Goal: Task Accomplishment & Management: Manage account settings

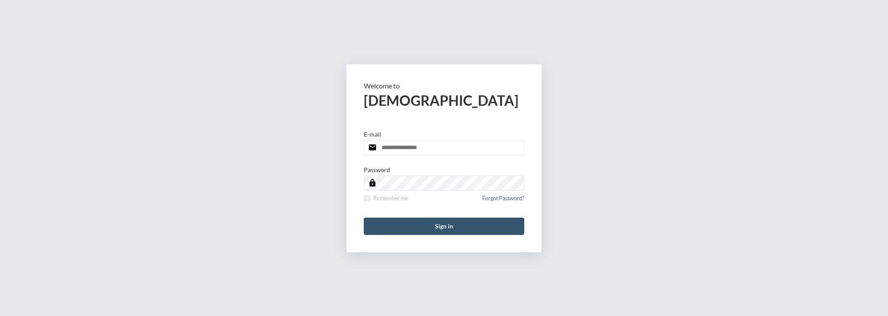
type input "**********"
click at [386, 222] on button "Sign in" at bounding box center [444, 226] width 160 height 17
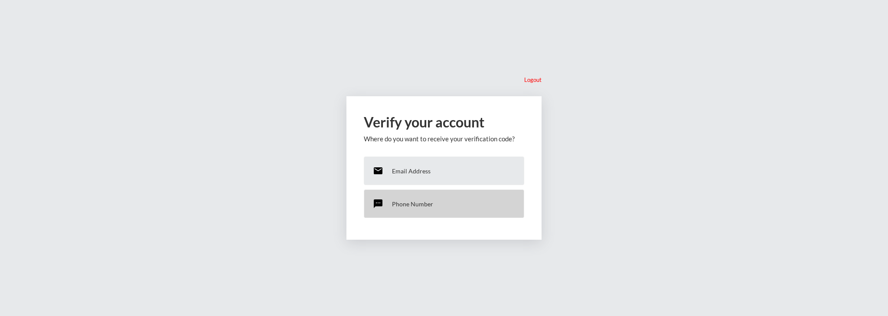
click at [397, 200] on p "Phone Number" at bounding box center [412, 203] width 41 height 7
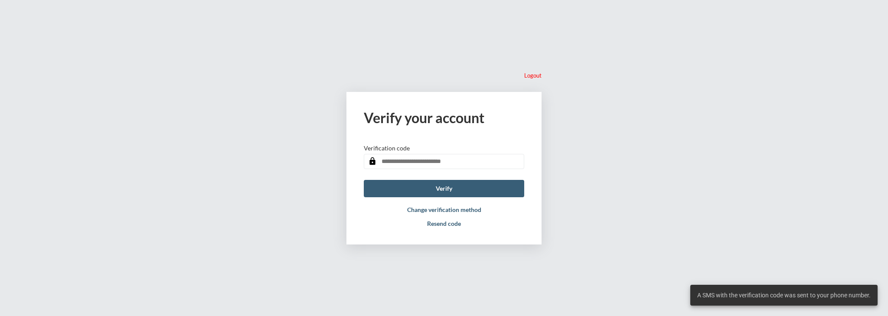
click at [417, 159] on input "text" at bounding box center [444, 161] width 160 height 15
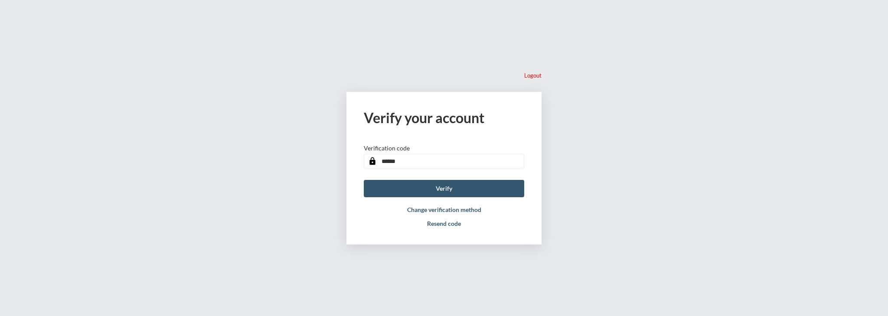
type input "******"
click at [447, 186] on button "Verify" at bounding box center [444, 188] width 160 height 17
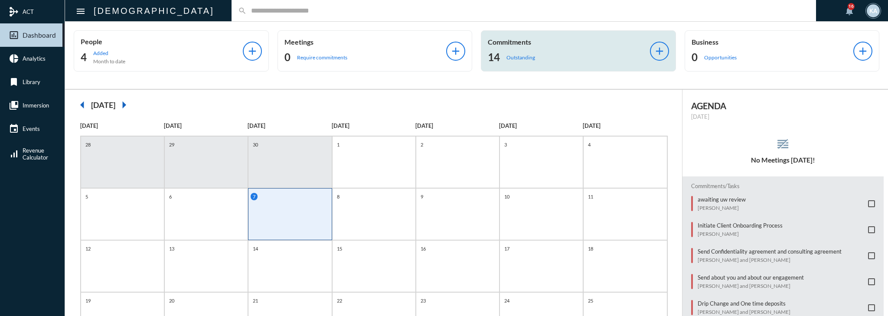
click at [569, 54] on div "14 Outstanding" at bounding box center [569, 57] width 162 height 14
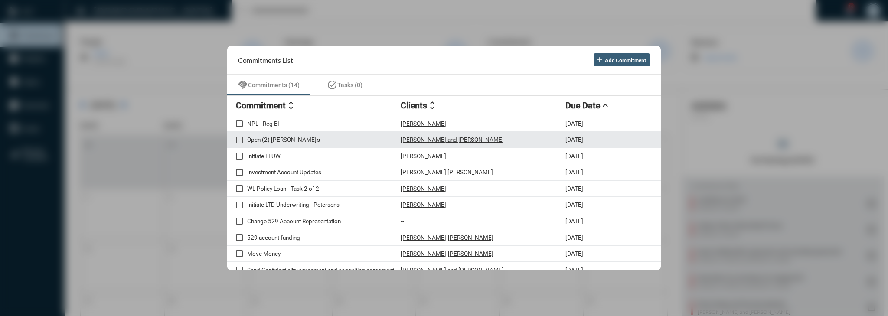
click at [303, 141] on p "Open (2) [PERSON_NAME]'s" at bounding box center [323, 139] width 153 height 7
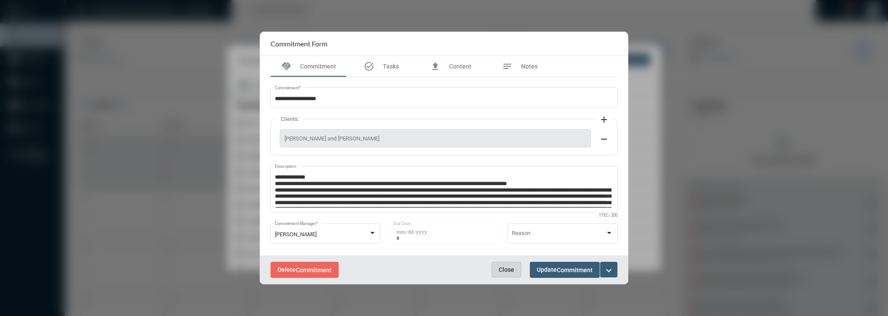
click at [506, 267] on span "Close" at bounding box center [507, 269] width 16 height 7
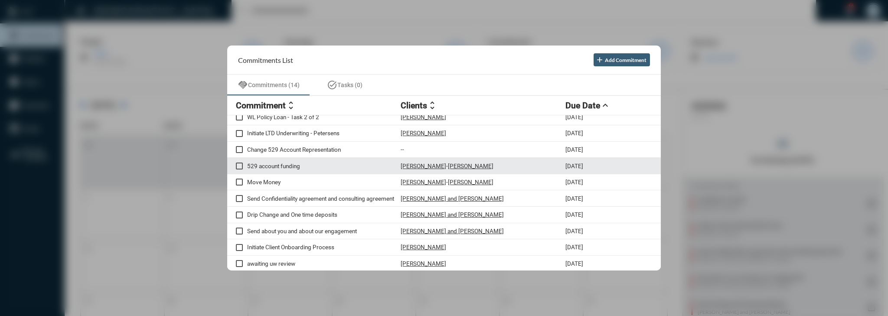
scroll to position [72, 0]
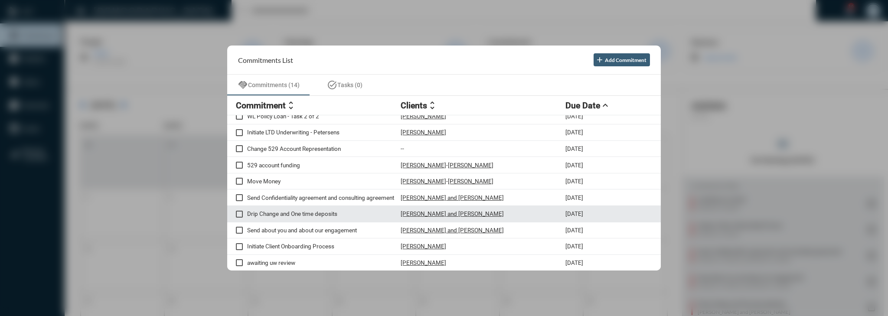
click at [369, 216] on div "Drip Change and One time deposits Michael and Kelly McGovern 10/7/25" at bounding box center [444, 214] width 434 height 16
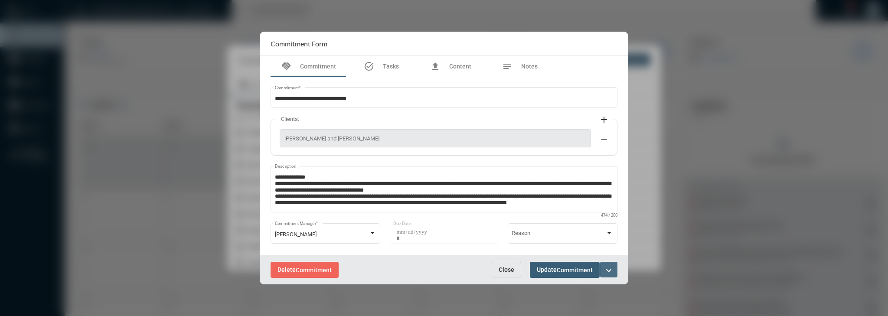
click at [613, 274] on mat-icon "expand_more" at bounding box center [608, 270] width 10 height 10
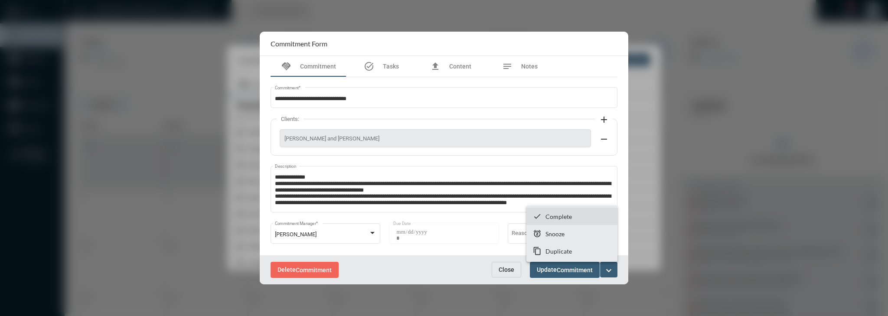
click at [604, 218] on section "checkmark Complete" at bounding box center [571, 216] width 91 height 17
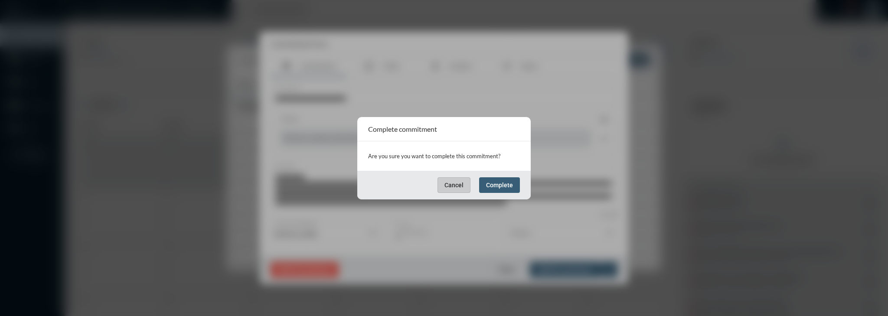
click at [519, 189] on button "Complete" at bounding box center [499, 185] width 41 height 16
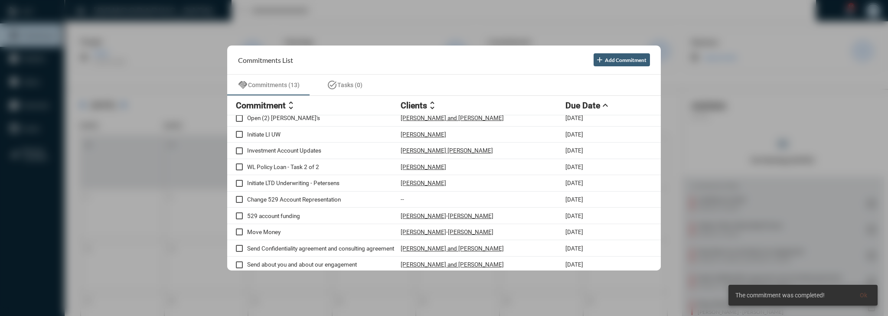
scroll to position [0, 0]
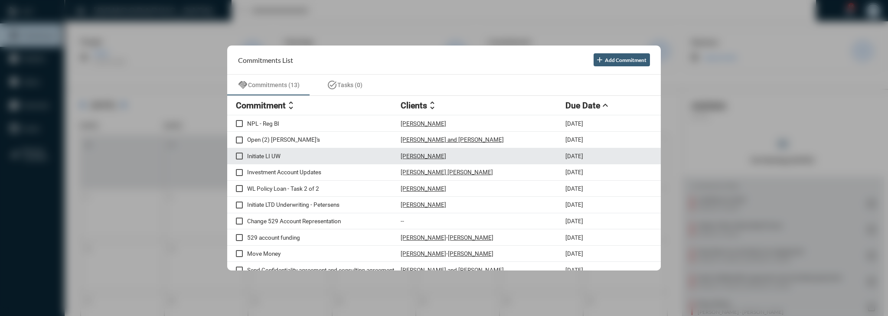
click at [334, 151] on div "Initiate LI UW Markos Kalligeros 10/7/25" at bounding box center [444, 156] width 434 height 16
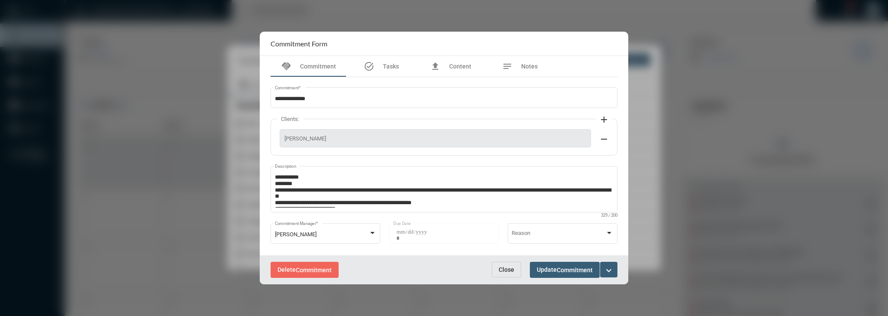
click at [506, 269] on span "Close" at bounding box center [507, 269] width 16 height 7
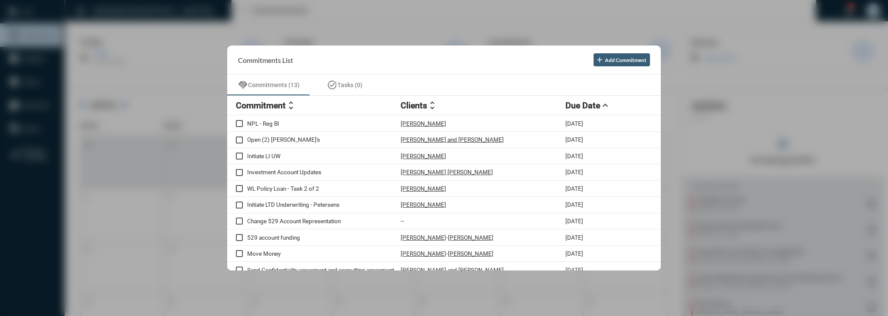
click at [787, 113] on div at bounding box center [444, 158] width 888 height 316
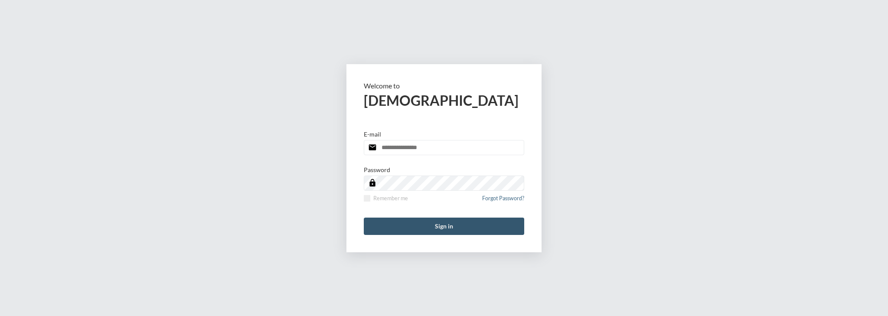
type input "**********"
click at [460, 225] on button "Sign in" at bounding box center [444, 226] width 160 height 17
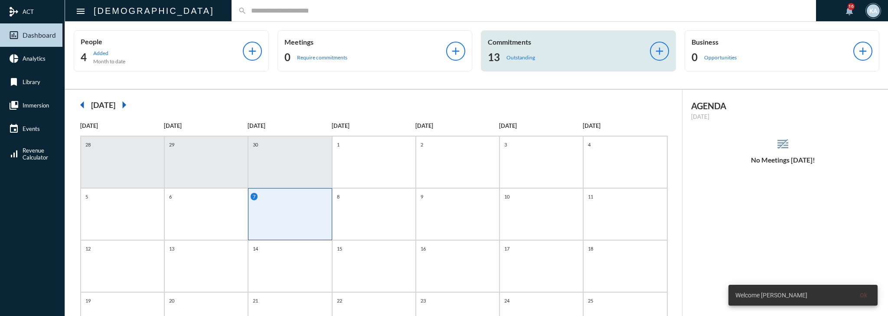
click at [513, 55] on p "Outstanding" at bounding box center [520, 57] width 29 height 7
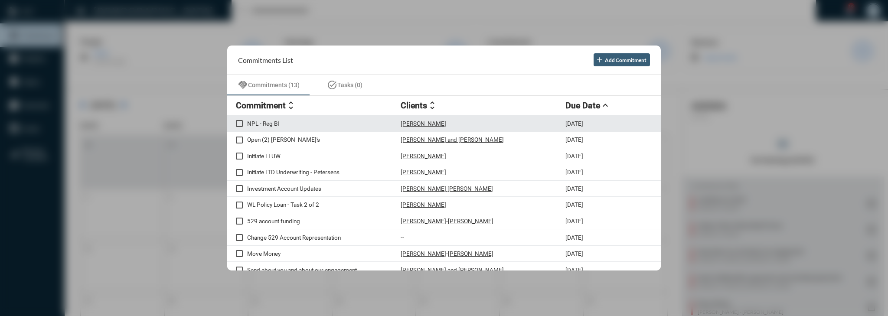
click at [355, 125] on div "NPL - Reg BI Brian Wurcell 10/7/25" at bounding box center [444, 123] width 434 height 16
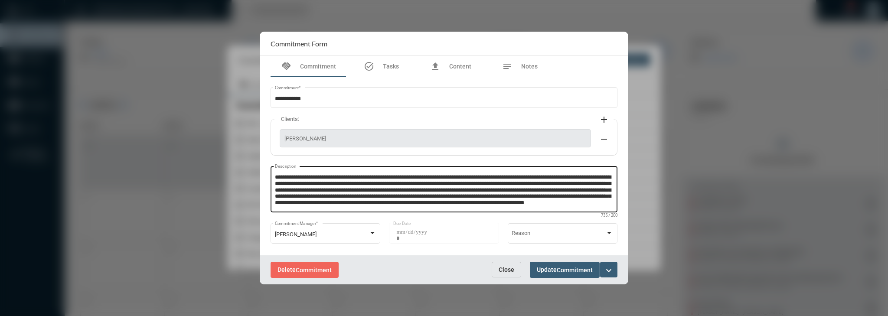
click at [508, 197] on textarea "**********" at bounding box center [444, 190] width 339 height 34
click at [218, 130] on div at bounding box center [444, 158] width 888 height 316
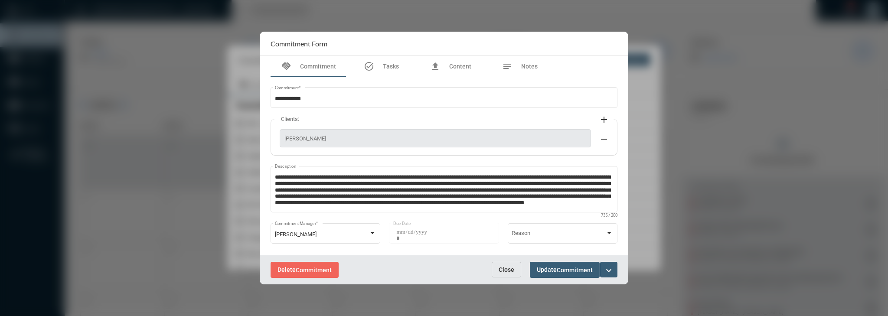
click at [601, 271] on button "expand_more" at bounding box center [608, 270] width 17 height 16
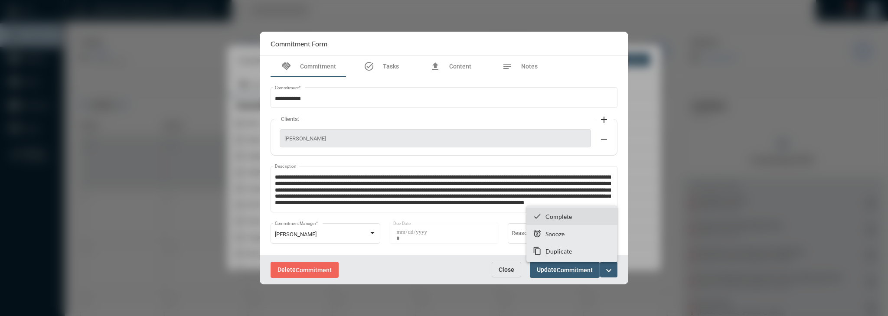
click at [589, 221] on section "checkmark Complete" at bounding box center [571, 216] width 91 height 17
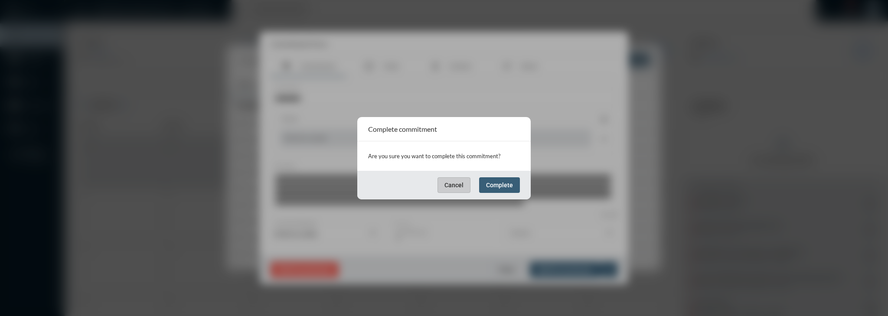
click at [503, 179] on button "Complete" at bounding box center [499, 185] width 41 height 16
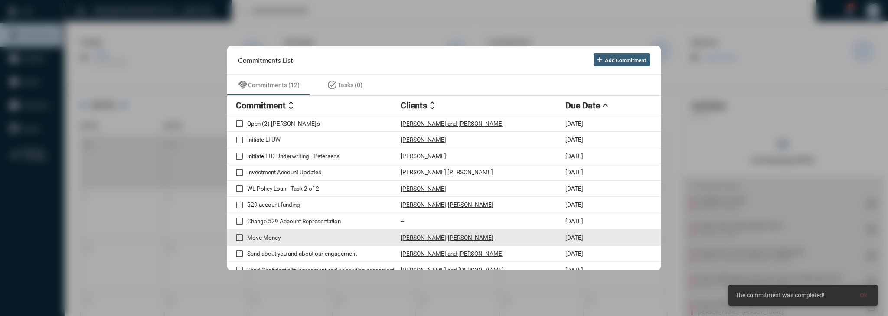
click at [297, 229] on div "Move Money Eric Gerzon - Simona Gerzon 10/7/25" at bounding box center [444, 237] width 434 height 16
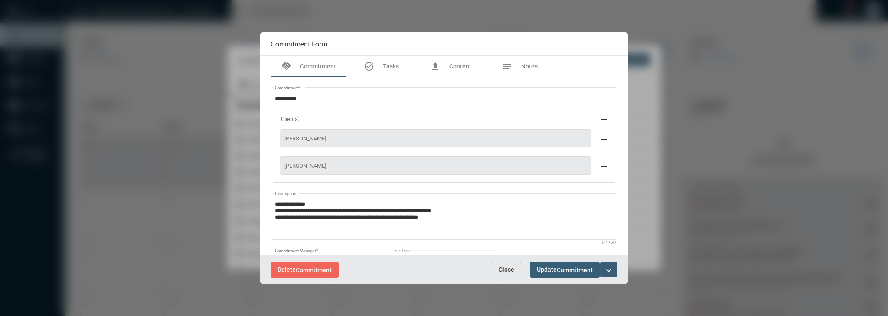
click at [506, 274] on button "Close" at bounding box center [506, 270] width 29 height 16
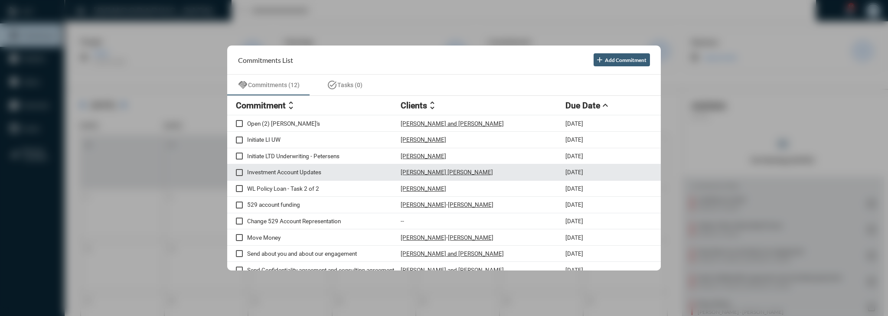
click at [337, 166] on div "Investment Account Updates Daly Johnson 10/7/25" at bounding box center [444, 172] width 434 height 16
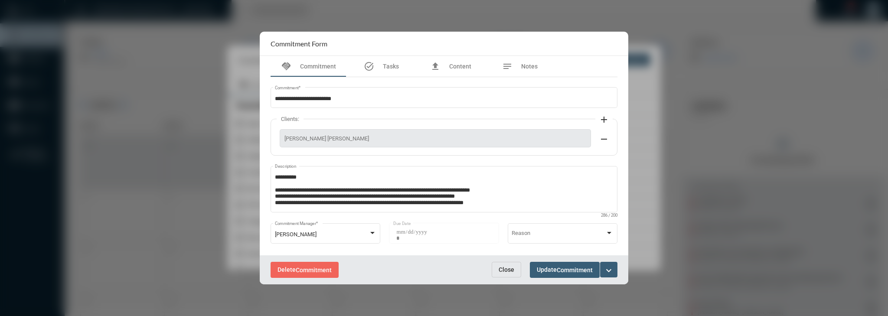
click at [496, 272] on button "Close" at bounding box center [506, 270] width 29 height 16
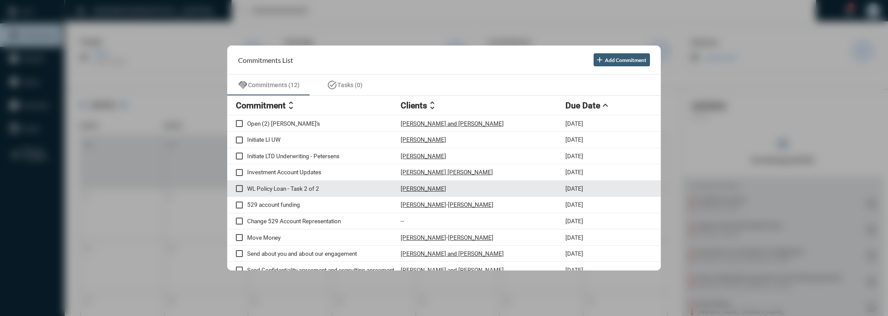
scroll to position [35, 0]
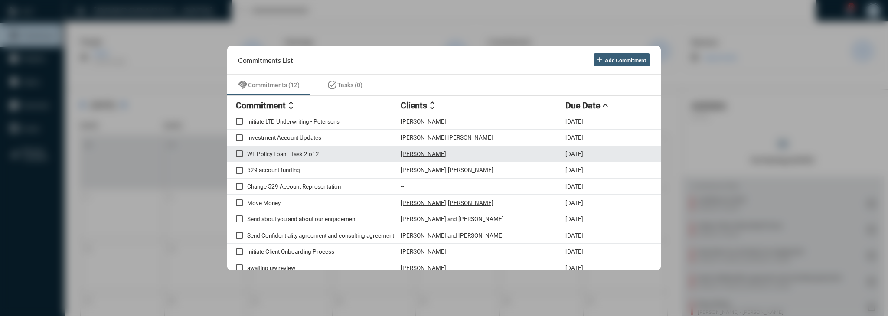
click at [359, 156] on p "WL Policy Loan - Task 2 of 2" at bounding box center [323, 153] width 153 height 7
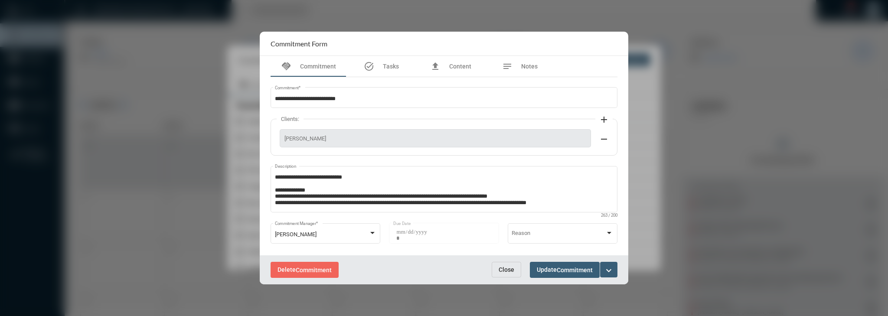
click at [507, 269] on span "Close" at bounding box center [507, 269] width 16 height 7
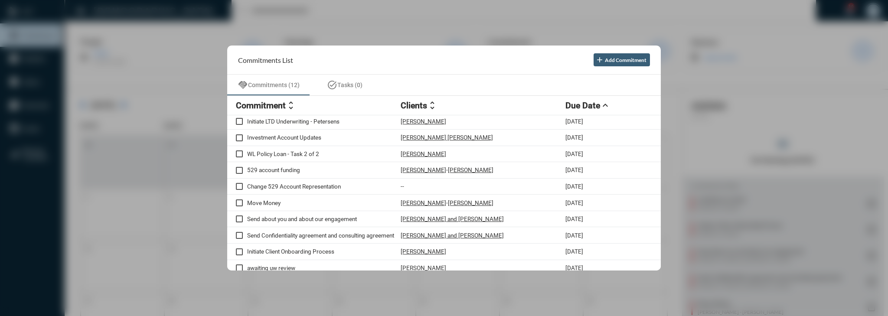
click at [292, 108] on mat-icon "unfold_more" at bounding box center [291, 105] width 10 height 10
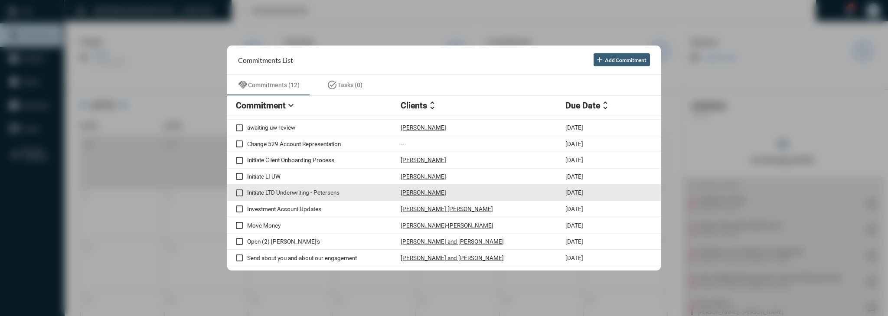
scroll to position [0, 0]
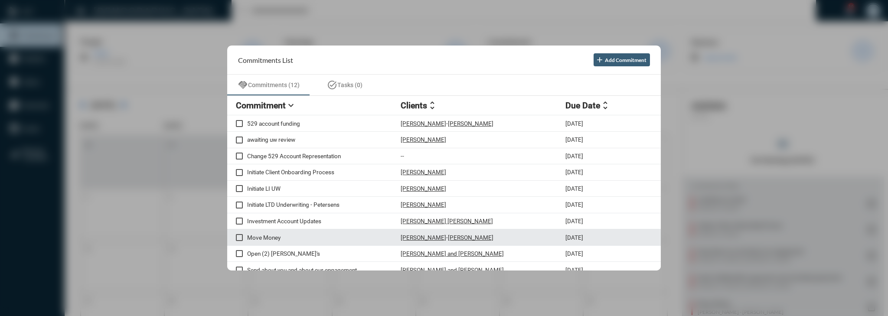
click at [281, 239] on p "Move Money" at bounding box center [323, 237] width 153 height 7
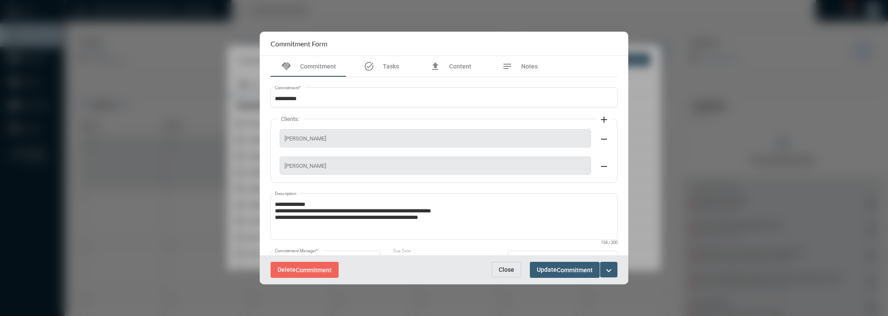
click at [500, 261] on div "Delete Commitment Close Update Commitment expand_more" at bounding box center [444, 269] width 369 height 29
click at [502, 270] on span "Close" at bounding box center [507, 269] width 16 height 7
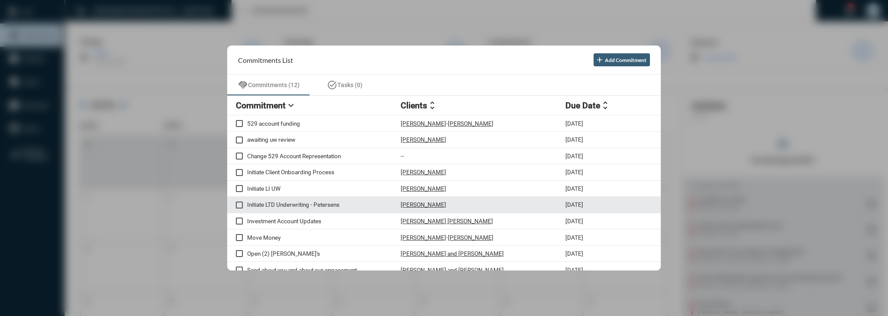
click at [299, 199] on div "Initiate LTD Underwriting - Petersens Ilya Bogorad 10/7/25" at bounding box center [444, 205] width 434 height 16
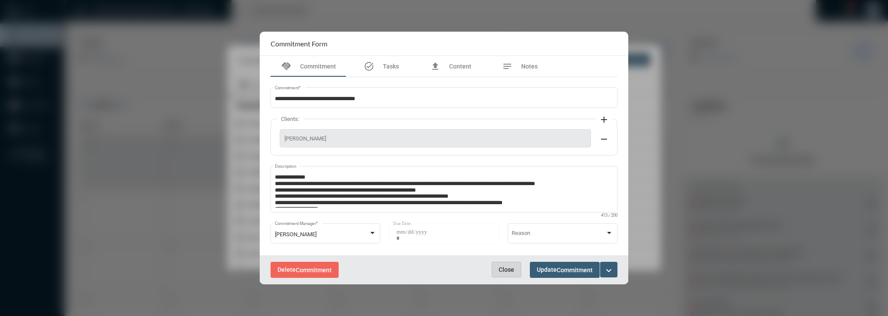
click at [511, 271] on span "Close" at bounding box center [507, 269] width 16 height 7
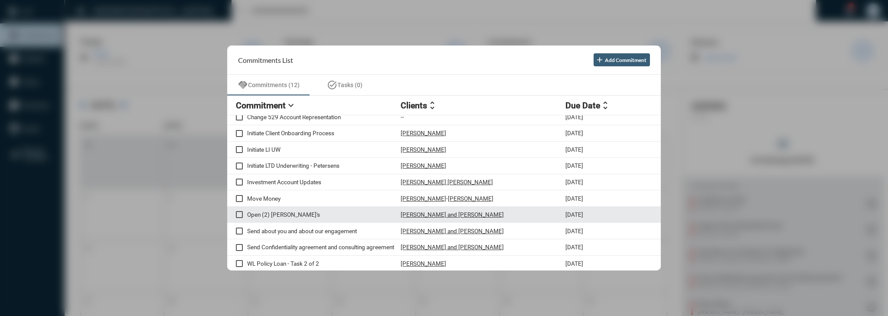
scroll to position [40, 0]
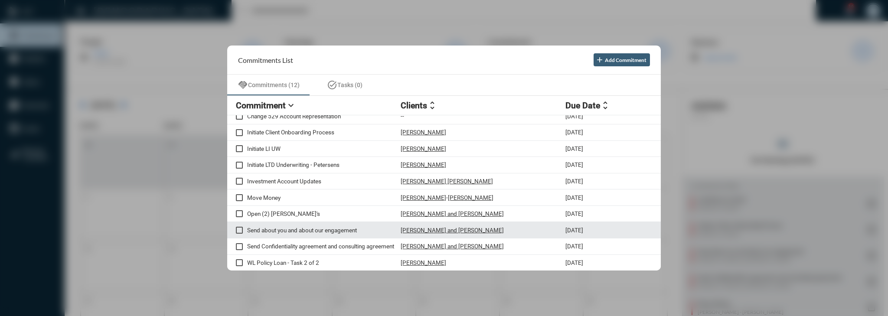
click at [355, 230] on p "Send about you and about our engagement" at bounding box center [323, 230] width 153 height 7
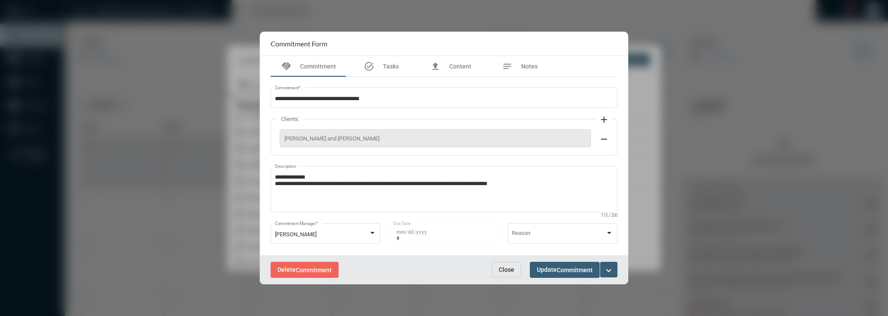
click at [615, 268] on button "expand_more" at bounding box center [608, 270] width 17 height 16
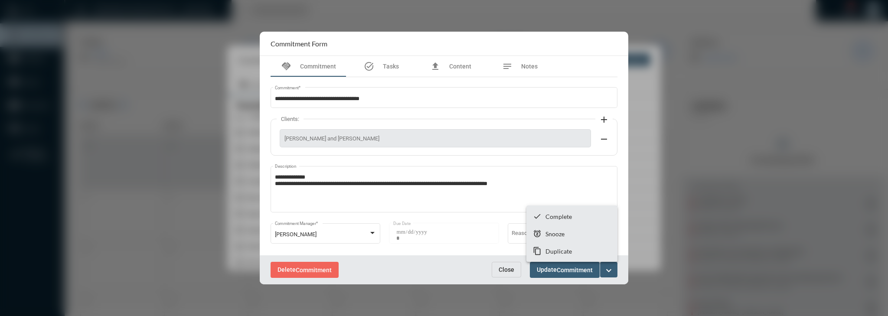
click at [519, 272] on div at bounding box center [444, 158] width 888 height 316
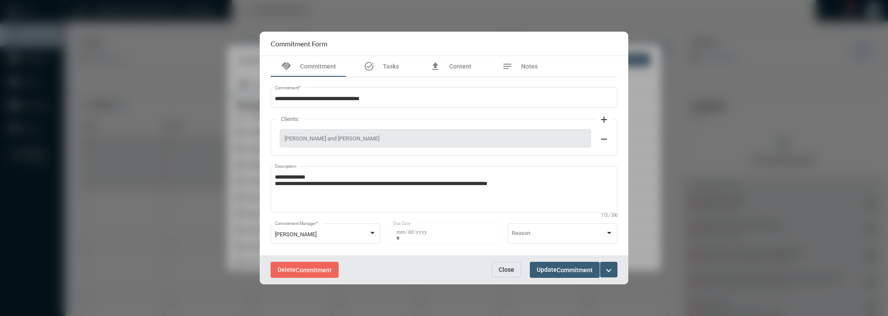
click at [520, 269] on button "Close" at bounding box center [506, 270] width 29 height 16
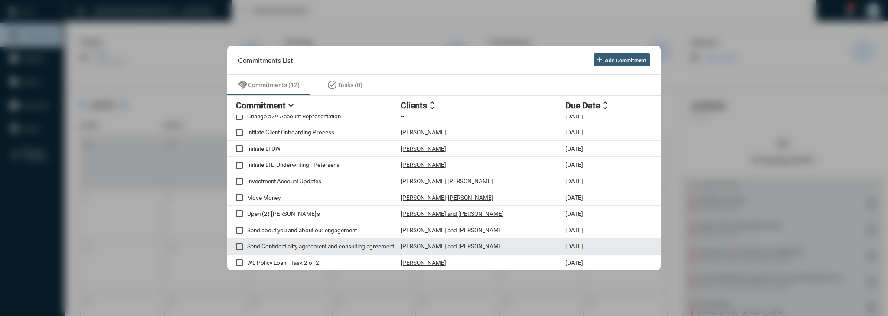
click at [288, 243] on p "Send Confidentiality agreement and consulting agreement" at bounding box center [323, 246] width 153 height 7
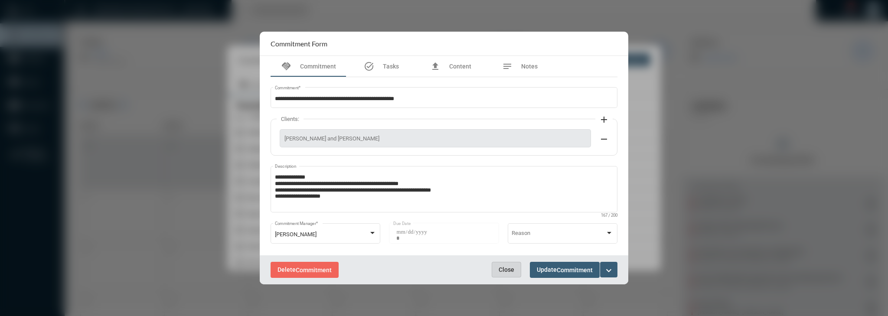
click at [499, 267] on span "Close" at bounding box center [507, 269] width 16 height 7
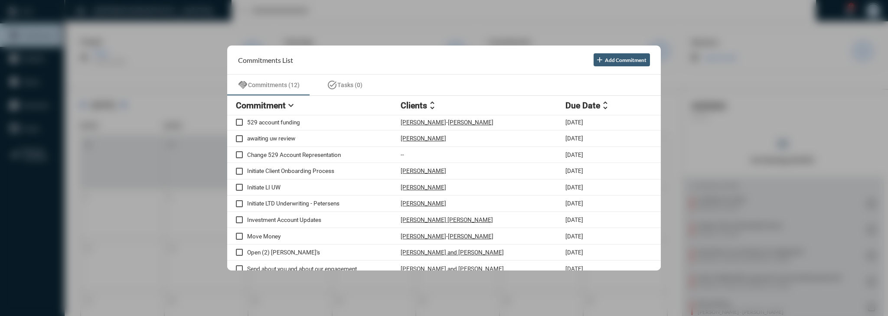
scroll to position [0, 0]
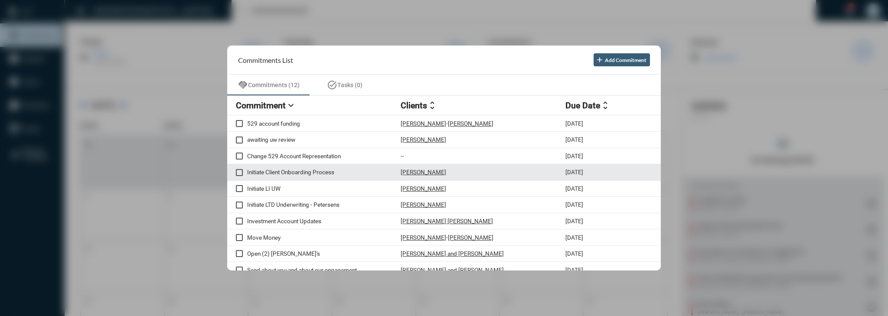
click at [376, 173] on p "Initiate Client Onboarding Process" at bounding box center [323, 172] width 153 height 7
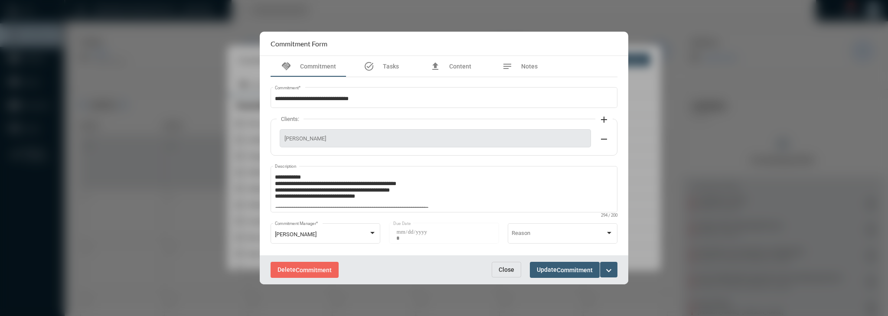
click at [497, 270] on button "Close" at bounding box center [506, 270] width 29 height 16
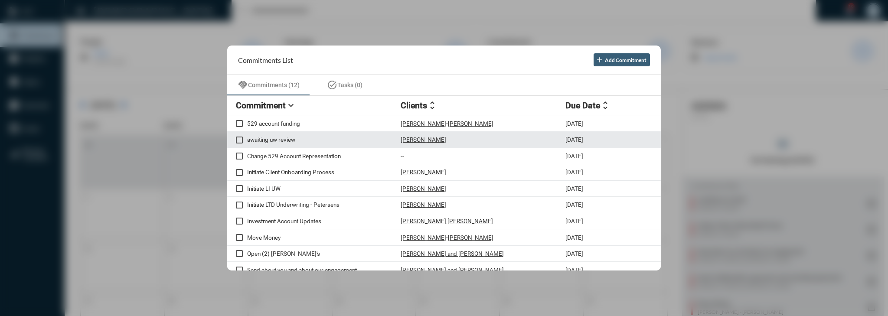
click at [513, 138] on div "Yaneth Gerardi" at bounding box center [483, 139] width 165 height 7
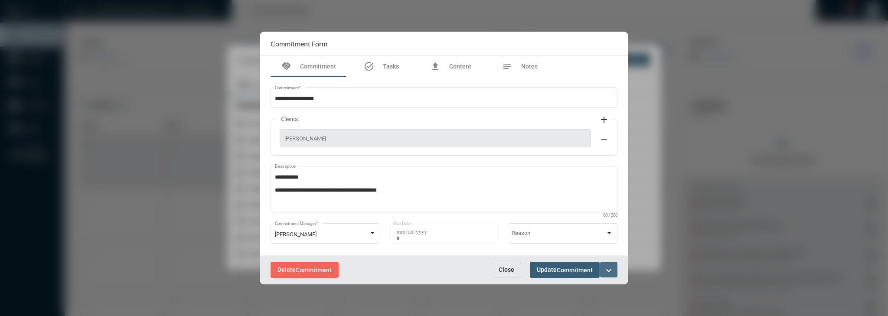
click at [602, 265] on button "expand_more" at bounding box center [608, 270] width 17 height 16
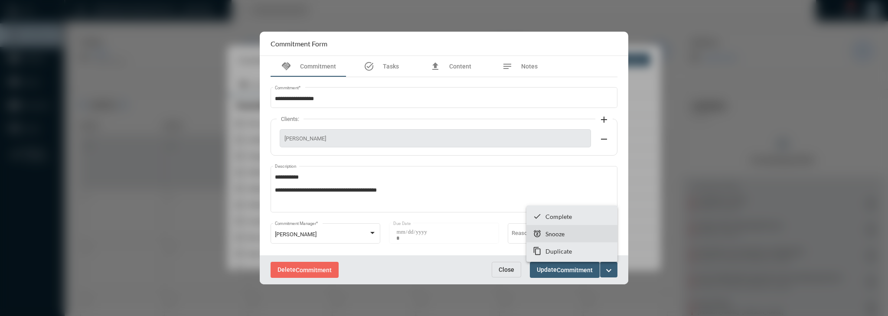
click at [552, 232] on p "Snooze" at bounding box center [554, 233] width 19 height 7
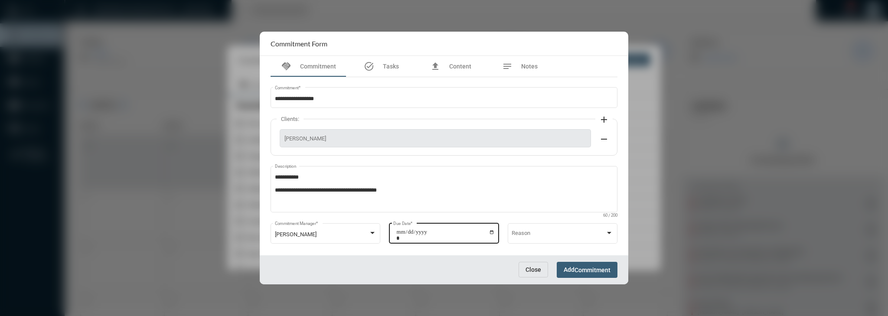
click at [488, 232] on input "**********" at bounding box center [445, 235] width 98 height 12
type input "**********"
click at [584, 271] on span "Commitment" at bounding box center [592, 270] width 36 height 7
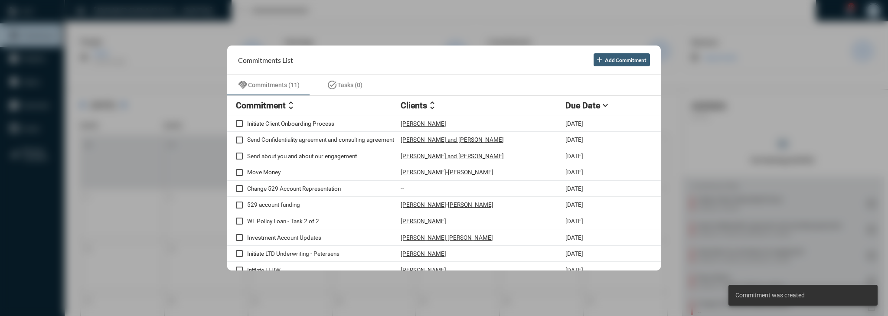
click at [281, 101] on h2 "Commitment" at bounding box center [261, 106] width 50 height 10
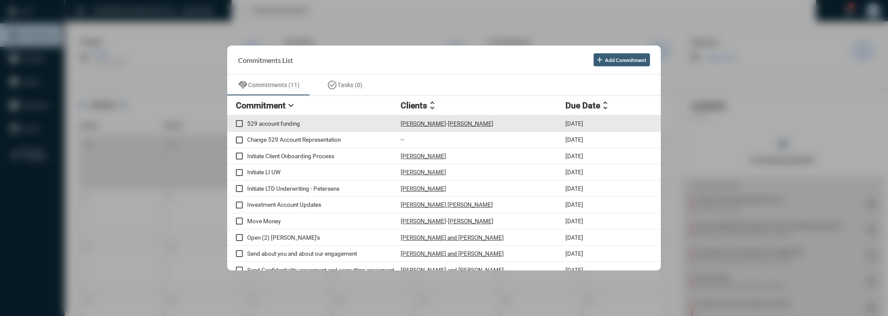
click at [355, 124] on p "529 account funding" at bounding box center [323, 123] width 153 height 7
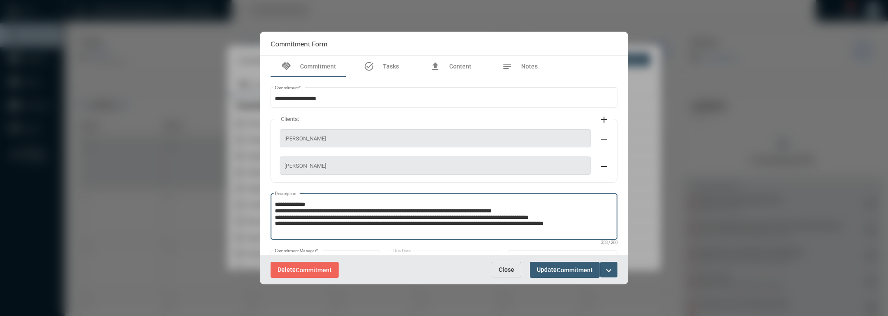
click at [344, 220] on textarea "**********" at bounding box center [444, 218] width 339 height 34
click at [399, 229] on textarea "**********" at bounding box center [444, 218] width 339 height 34
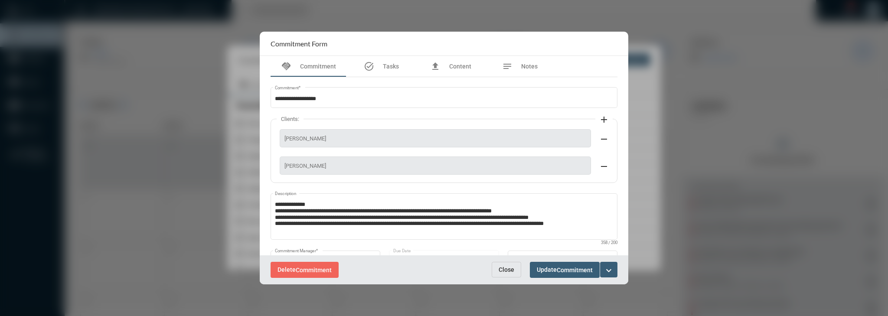
click at [329, 136] on span "Eric Gerzon" at bounding box center [435, 138] width 302 height 7
click at [330, 168] on span "Simona Gerzon" at bounding box center [435, 166] width 302 height 7
click at [331, 166] on span "Simona Gerzon" at bounding box center [435, 166] width 302 height 7
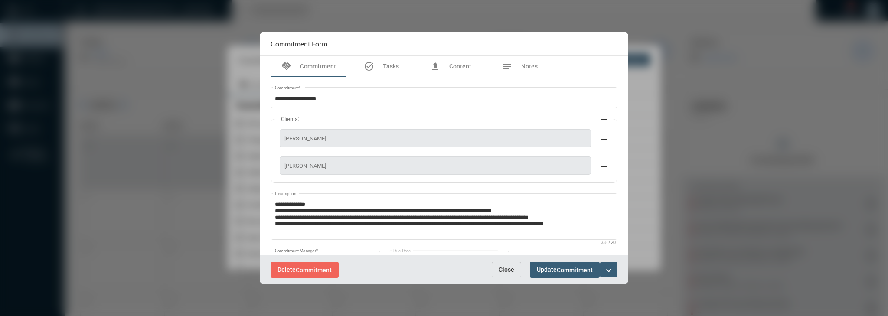
click at [331, 166] on span "Simona Gerzon" at bounding box center [435, 166] width 302 height 7
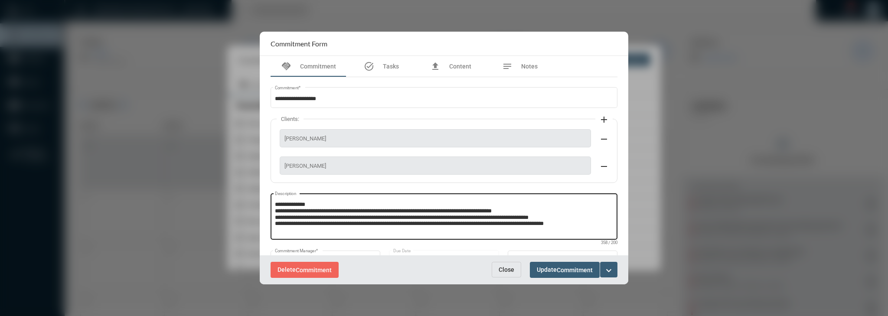
click at [364, 222] on textarea "**********" at bounding box center [444, 218] width 339 height 34
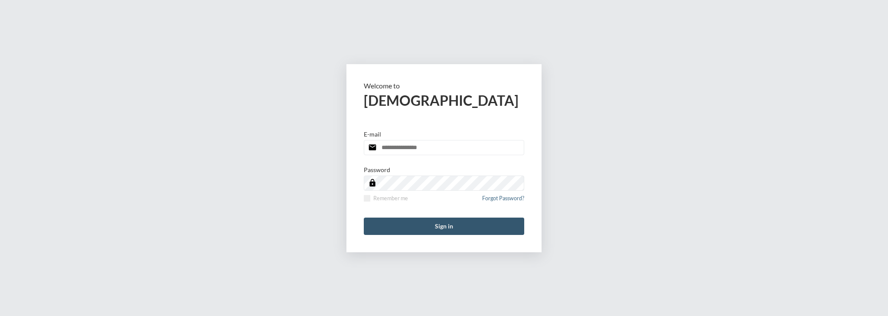
type input "**********"
click at [470, 228] on button "Sign in" at bounding box center [444, 226] width 160 height 17
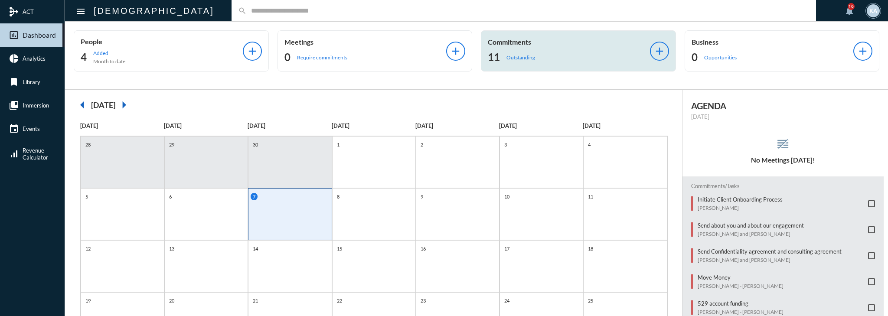
click at [526, 55] on p "Outstanding" at bounding box center [520, 57] width 29 height 7
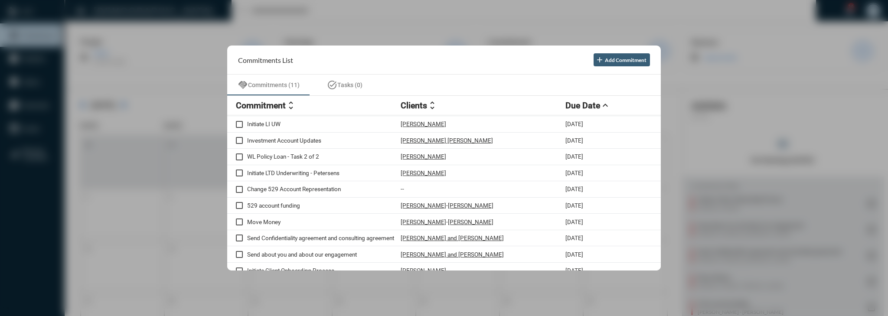
scroll to position [24, 0]
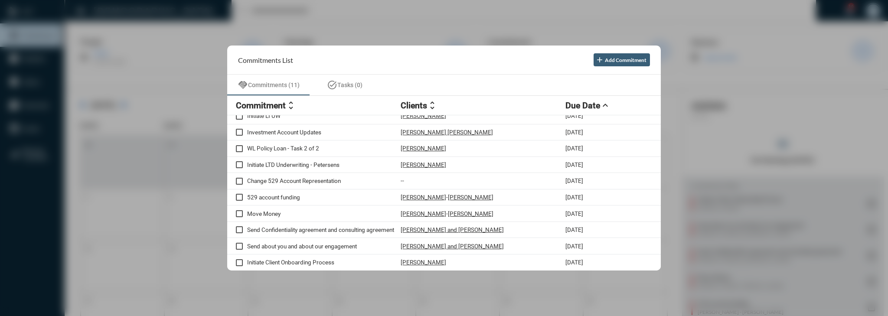
click at [168, 149] on div at bounding box center [444, 158] width 888 height 316
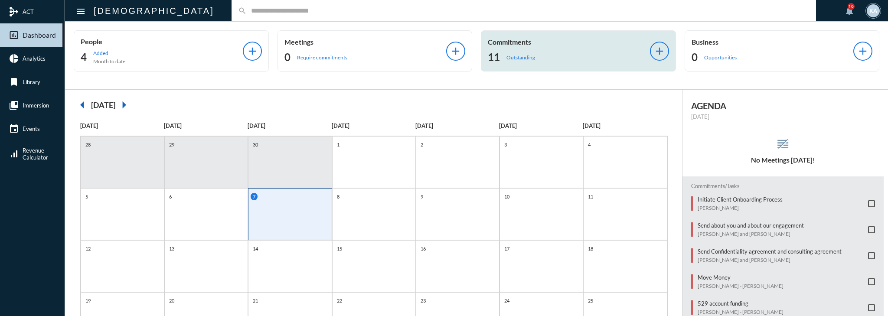
click at [494, 53] on h2 "11" at bounding box center [494, 57] width 12 height 14
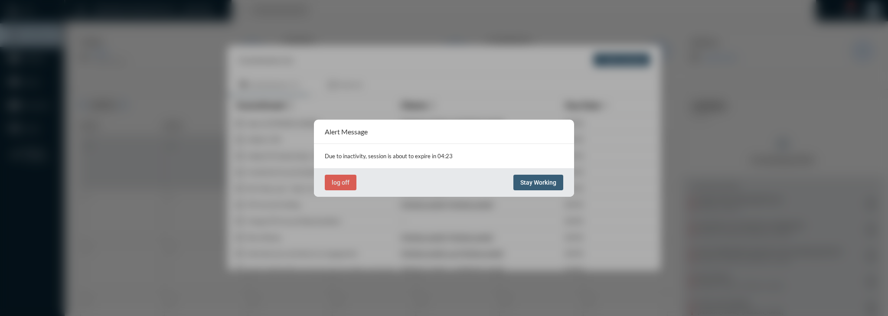
click at [528, 179] on span "Stay Working" at bounding box center [538, 182] width 36 height 7
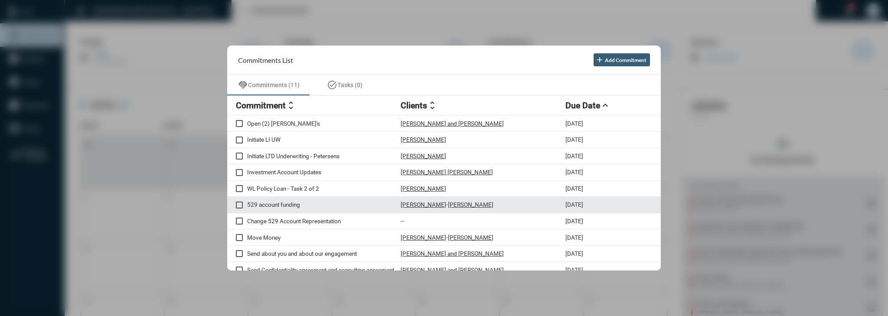
click at [317, 212] on div "529 account funding Eric Gerzon - Simona Gerzon 10/7/25" at bounding box center [444, 205] width 434 height 16
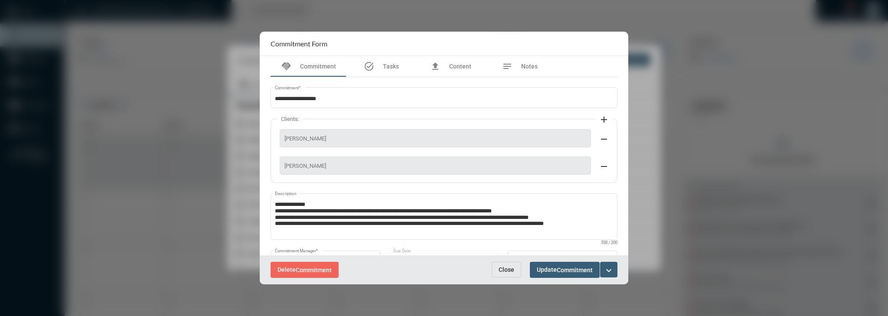
click at [506, 269] on span "Close" at bounding box center [507, 269] width 16 height 7
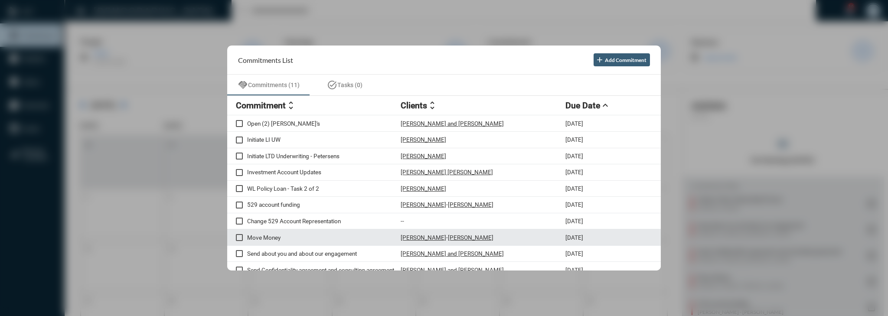
click at [340, 232] on div "Move Money Eric Gerzon - Simona Gerzon 10/7/25" at bounding box center [444, 237] width 434 height 16
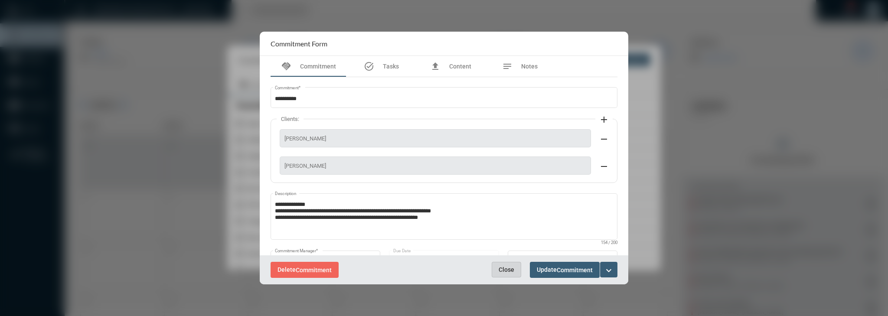
drag, startPoint x: 502, startPoint y: 271, endPoint x: 430, endPoint y: 108, distance: 178.4
click at [503, 271] on span "Close" at bounding box center [507, 269] width 16 height 7
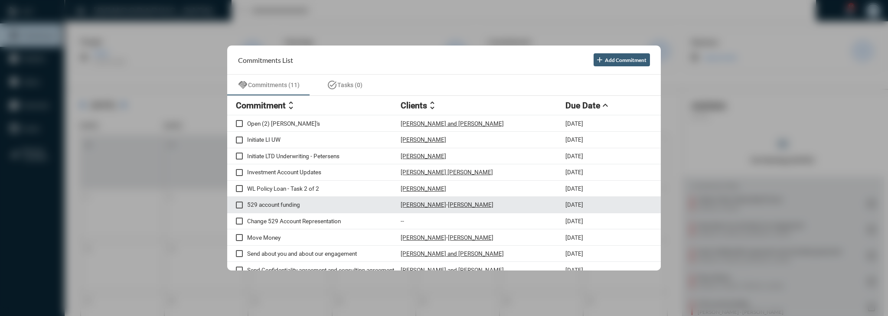
click at [344, 210] on div "529 account funding Eric Gerzon - Simona Gerzon 10/7/25" at bounding box center [444, 205] width 434 height 16
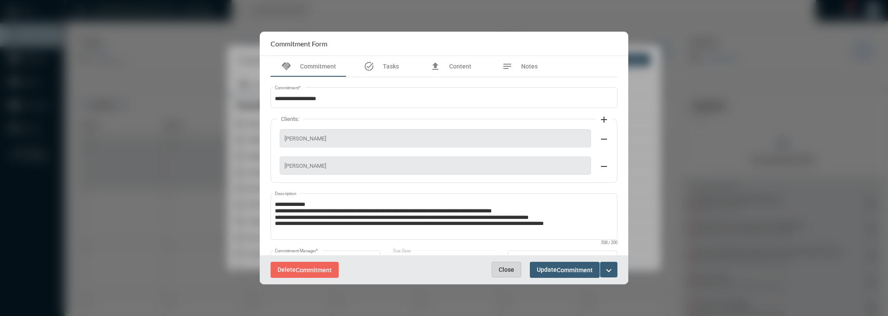
click at [500, 267] on span "Close" at bounding box center [507, 269] width 16 height 7
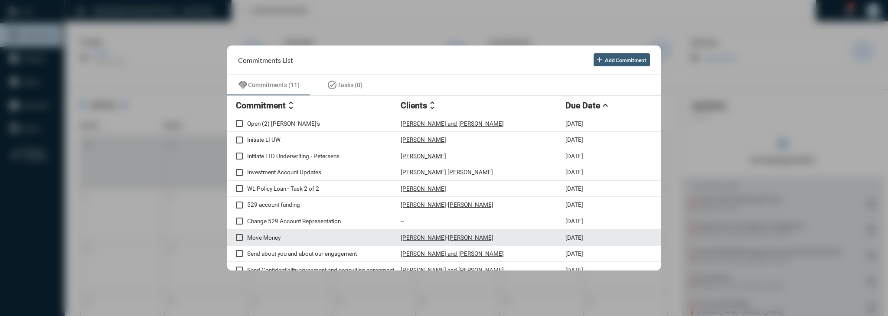
click at [274, 239] on p "Move Money" at bounding box center [323, 237] width 153 height 7
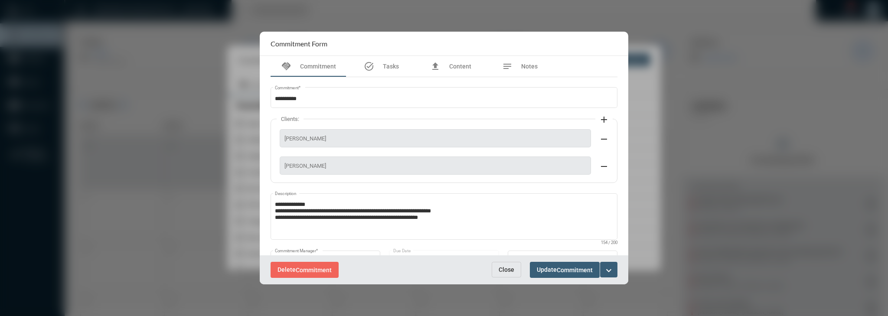
click at [607, 272] on mat-icon "expand_more" at bounding box center [608, 270] width 10 height 10
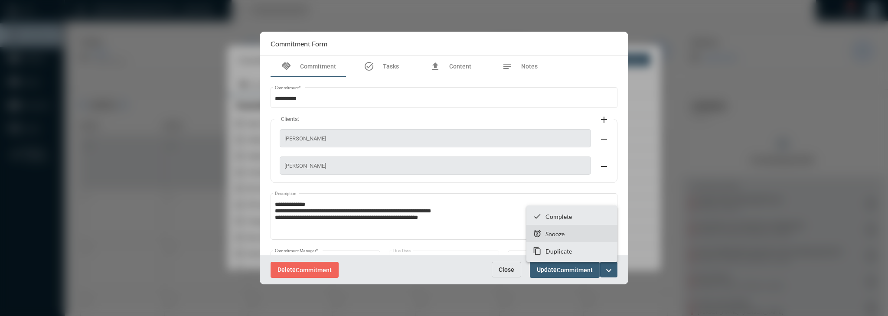
click at [569, 231] on section "snooze Snooze" at bounding box center [571, 233] width 91 height 17
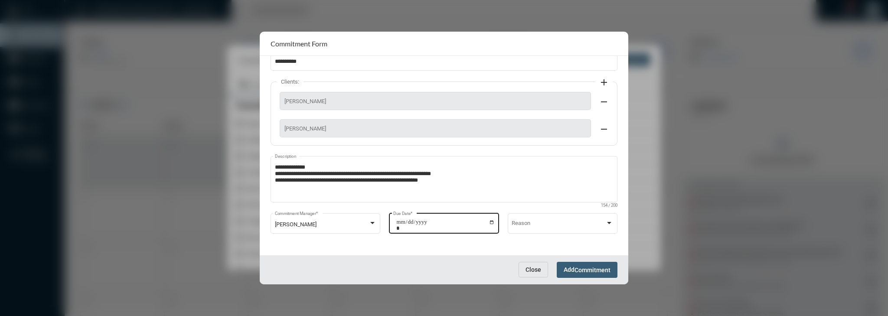
scroll to position [38, 0]
click at [489, 222] on input "**********" at bounding box center [445, 225] width 98 height 12
click at [491, 221] on input "**********" at bounding box center [445, 225] width 98 height 12
type input "**********"
click at [571, 265] on button "Add Commitment" at bounding box center [587, 270] width 61 height 16
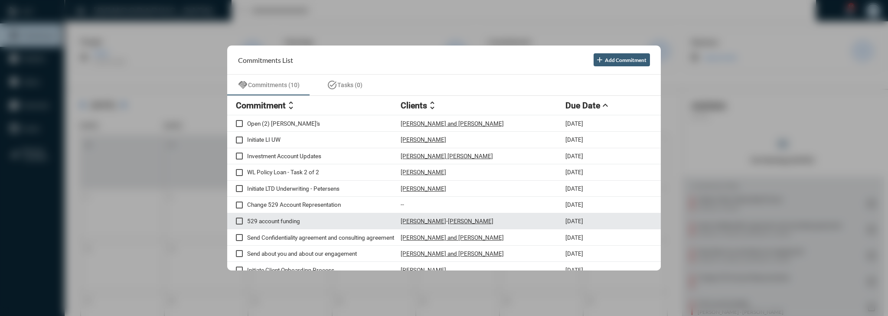
click at [329, 220] on p "529 account funding" at bounding box center [323, 221] width 153 height 7
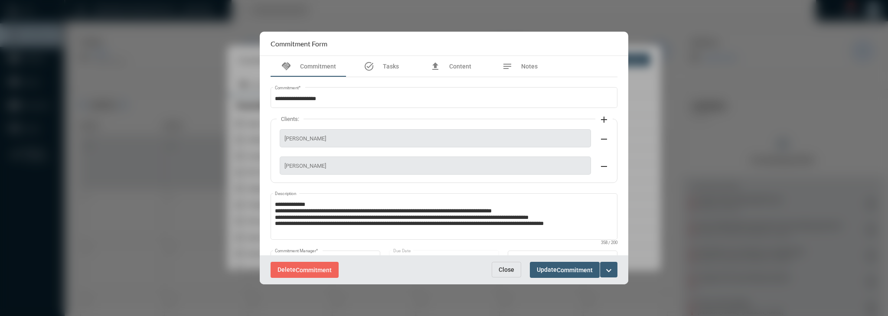
click at [605, 269] on mat-icon "expand_more" at bounding box center [608, 270] width 10 height 10
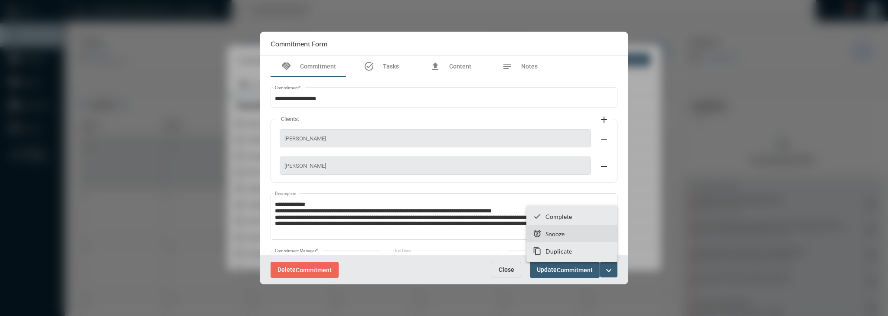
click at [574, 236] on section "snooze Snooze" at bounding box center [571, 233] width 91 height 17
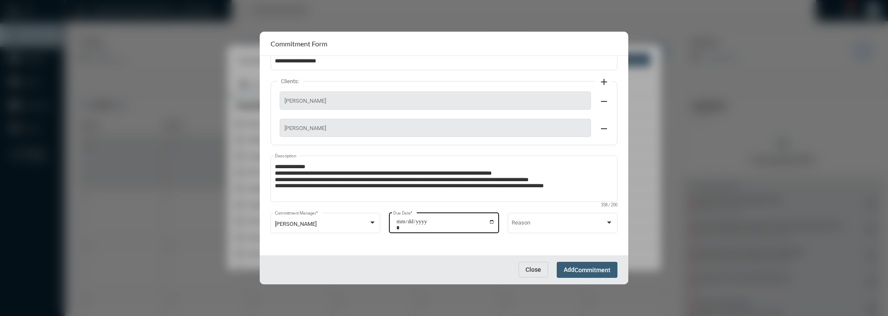
click at [487, 220] on input "**********" at bounding box center [445, 225] width 98 height 12
type input "**********"
click at [571, 276] on button "Add Commitment" at bounding box center [587, 270] width 61 height 16
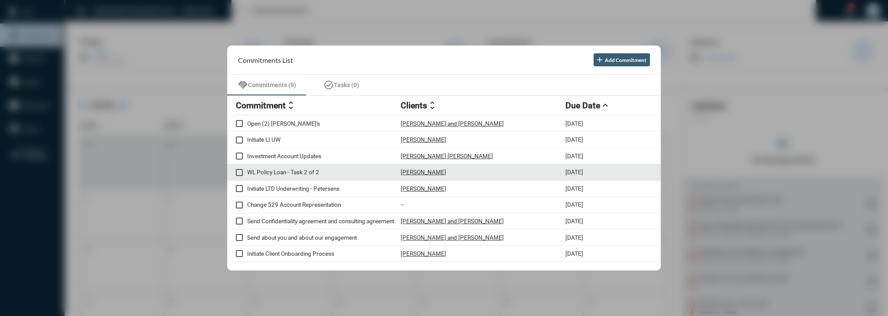
click at [414, 175] on p "Brian Wurcell" at bounding box center [424, 172] width 46 height 7
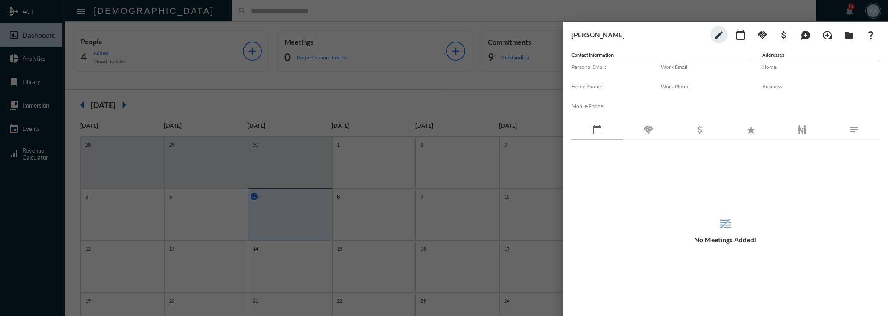
click at [657, 137] on div "handshake" at bounding box center [648, 130] width 51 height 20
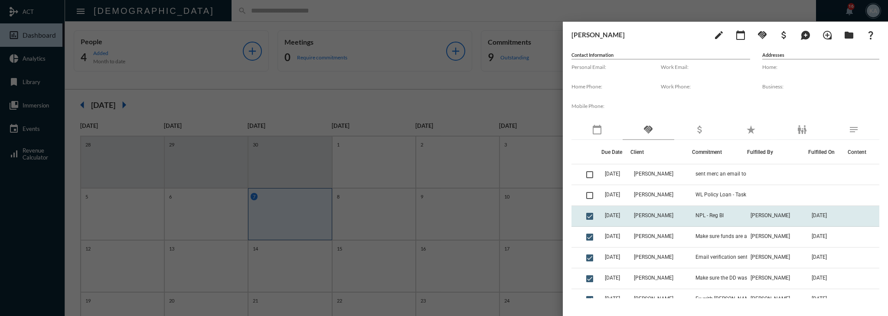
click at [649, 210] on td "Brian Wurcell" at bounding box center [660, 216] width 61 height 21
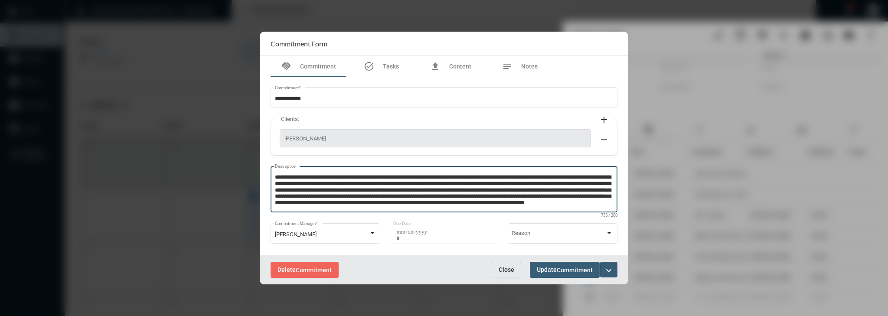
click at [475, 199] on textarea "**********" at bounding box center [444, 190] width 339 height 34
click at [498, 268] on button "Close" at bounding box center [506, 270] width 29 height 16
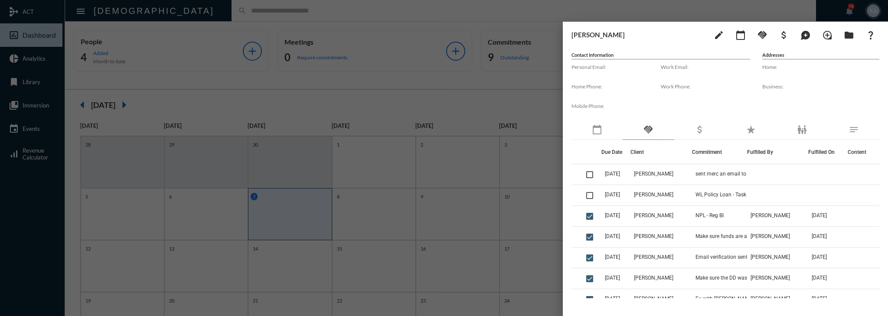
click at [522, 229] on div at bounding box center [444, 158] width 888 height 316
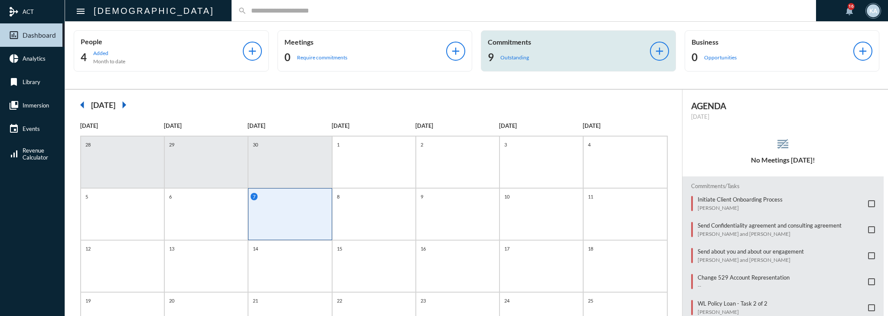
click at [501, 46] on div "Commitments 9 Outstanding" at bounding box center [569, 51] width 162 height 26
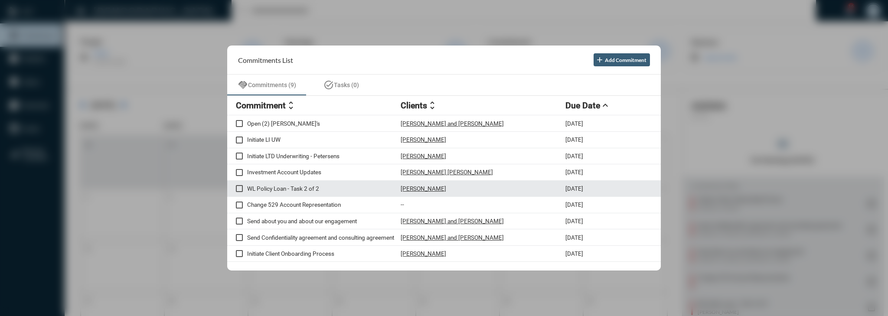
click at [328, 193] on div "WL Policy Loan - Task 2 of 2 Brian Wurcell 10/7/25" at bounding box center [444, 189] width 434 height 16
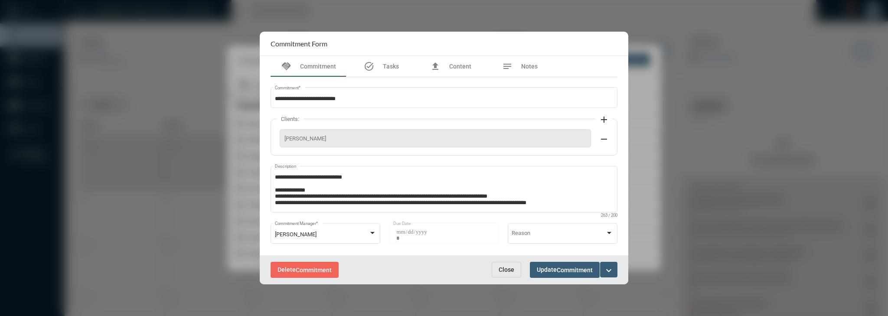
click at [615, 271] on button "expand_more" at bounding box center [608, 270] width 17 height 16
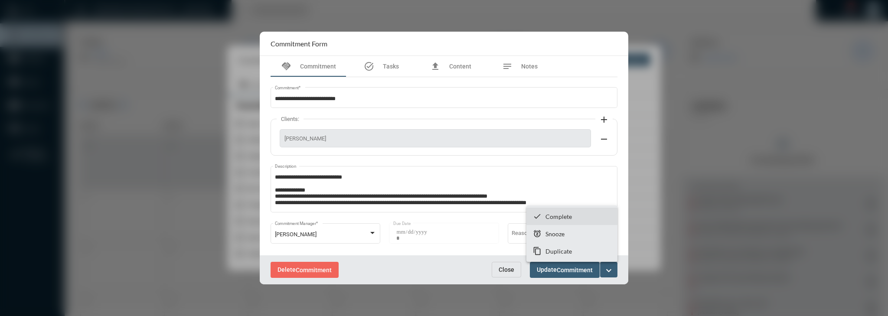
click at [543, 220] on section "checkmark Complete" at bounding box center [571, 216] width 91 height 17
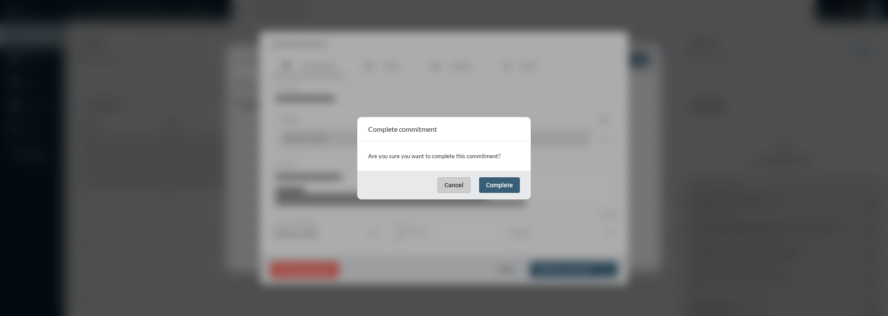
click at [515, 187] on button "Complete" at bounding box center [499, 185] width 41 height 16
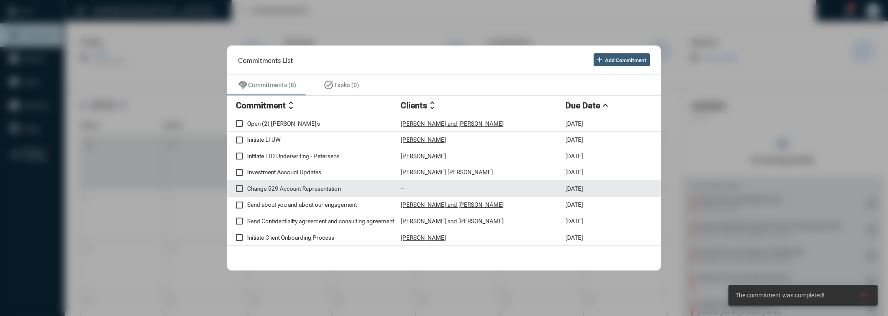
click at [346, 194] on div "Change 529 Account Representation -- 10/7/25" at bounding box center [444, 189] width 434 height 16
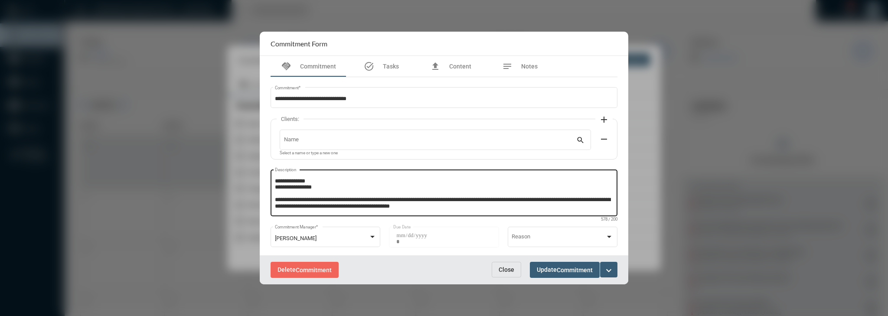
scroll to position [37, 0]
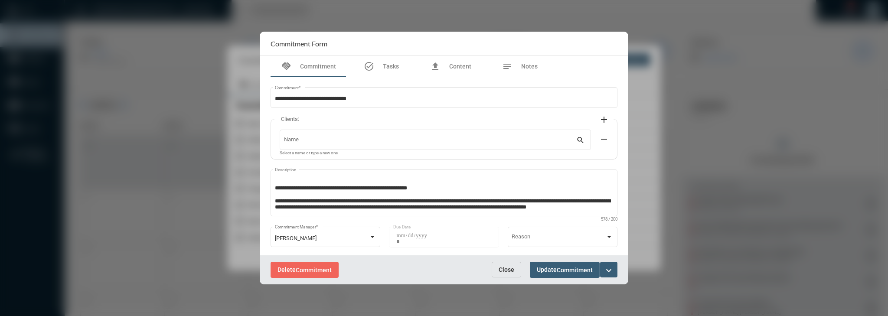
click at [502, 267] on span "Close" at bounding box center [507, 269] width 16 height 7
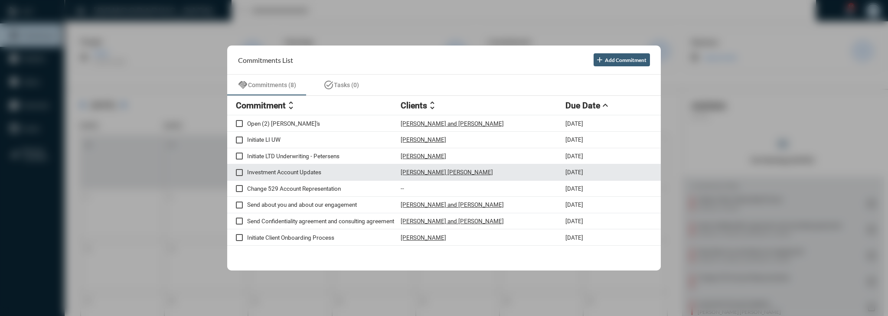
click at [461, 169] on div "Daly Johnson" at bounding box center [483, 172] width 165 height 7
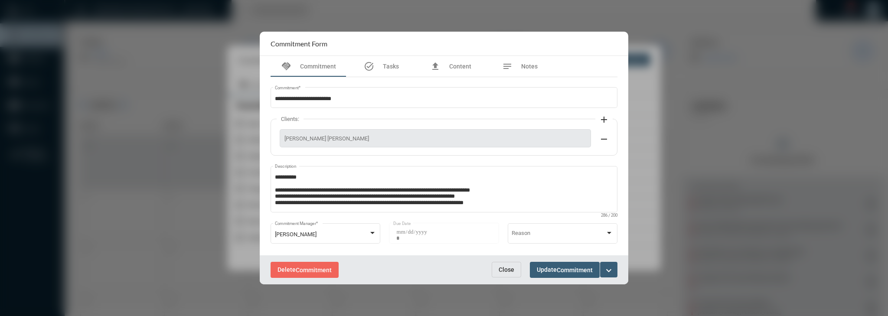
click at [507, 268] on span "Close" at bounding box center [507, 269] width 16 height 7
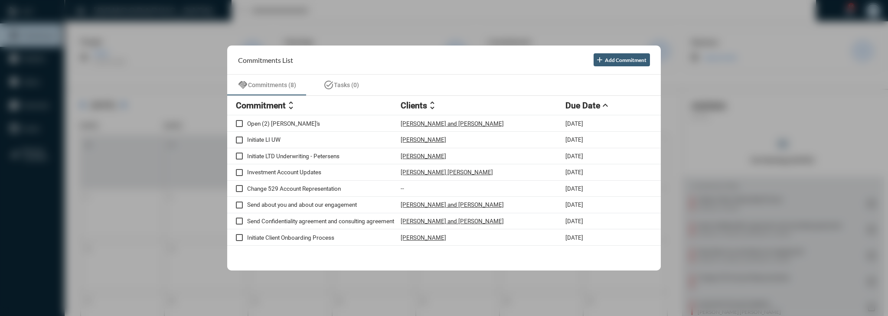
click at [274, 104] on h2 "Commitment" at bounding box center [261, 106] width 50 height 10
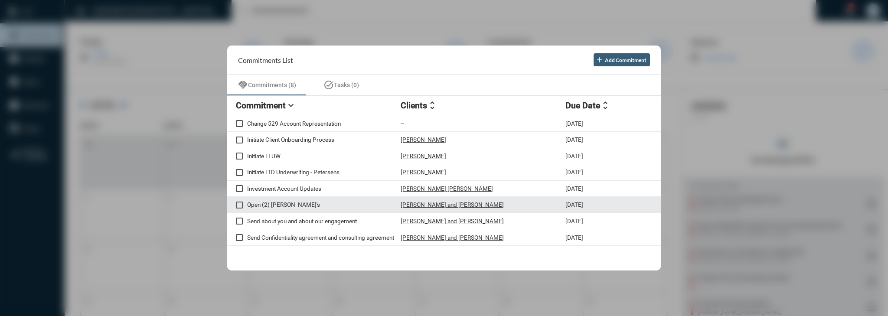
click at [283, 205] on p "Open (2) Roth IRA's" at bounding box center [323, 204] width 153 height 7
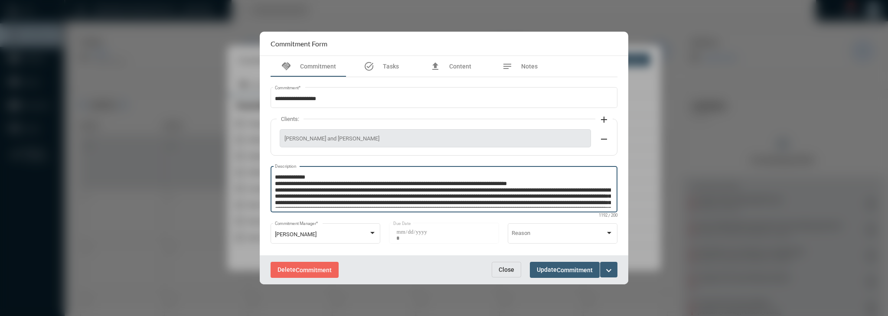
scroll to position [50, 0]
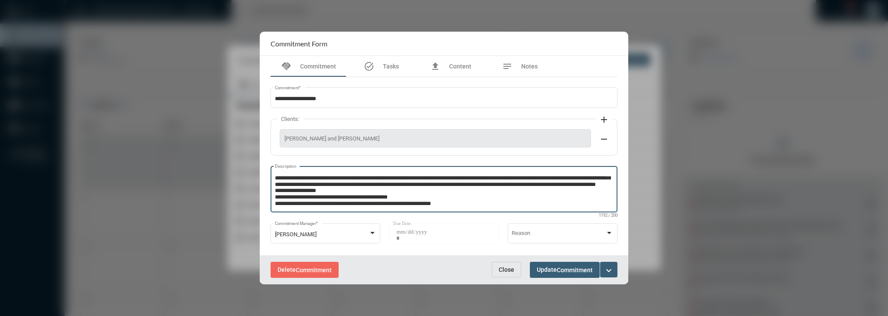
drag, startPoint x: 274, startPoint y: 189, endPoint x: 373, endPoint y: 187, distance: 98.4
click at [373, 187] on textarea "Description" at bounding box center [443, 190] width 336 height 34
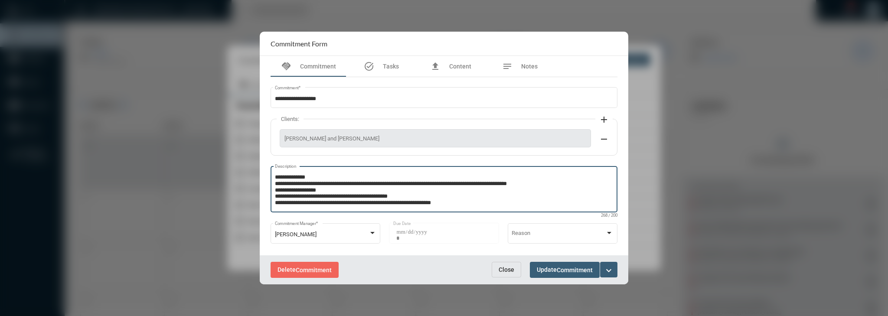
scroll to position [0, 0]
click at [467, 203] on textarea "**********" at bounding box center [443, 190] width 336 height 34
paste textarea "**********"
click at [395, 183] on textarea "Description" at bounding box center [443, 190] width 336 height 34
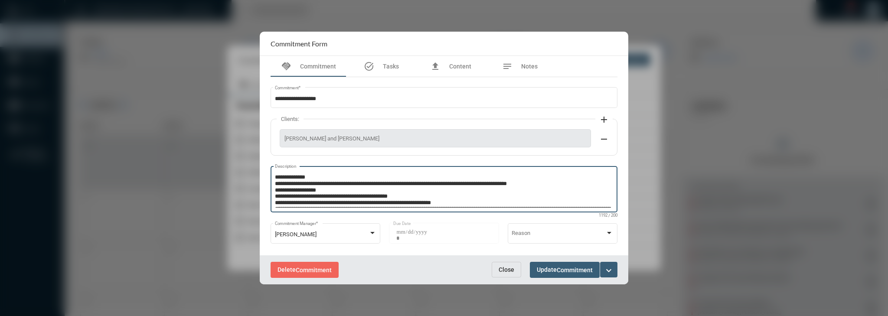
click at [395, 183] on textarea "Description" at bounding box center [443, 190] width 336 height 34
click at [412, 180] on textarea "Description" at bounding box center [443, 190] width 336 height 34
click at [506, 183] on textarea "Description" at bounding box center [443, 190] width 336 height 34
type textarea "**********"
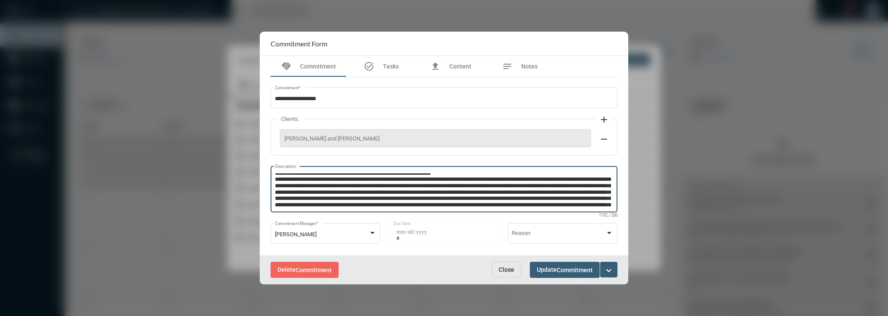
scroll to position [31, 0]
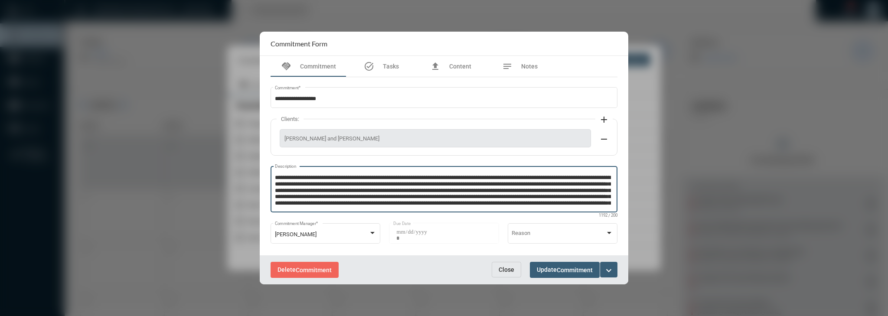
click at [505, 267] on span "Close" at bounding box center [507, 269] width 16 height 7
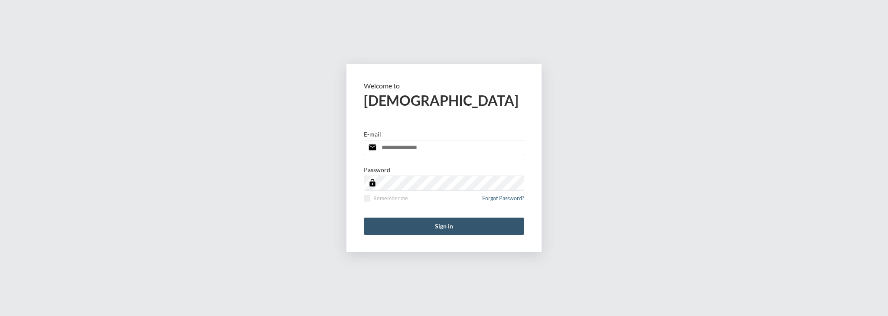
type input "**********"
click at [469, 229] on button "Sign in" at bounding box center [444, 226] width 160 height 17
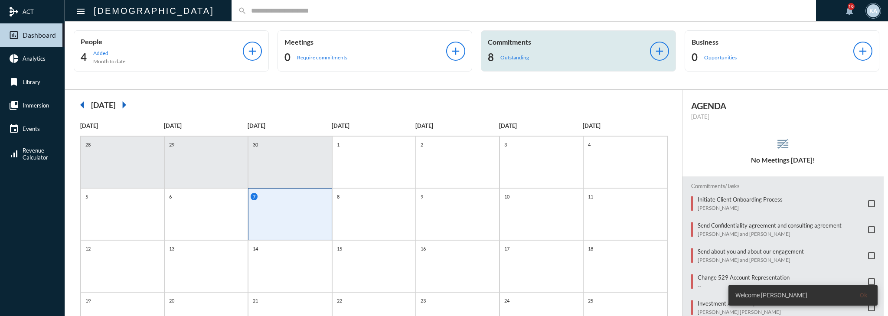
click at [557, 55] on div "8 Outstanding" at bounding box center [569, 57] width 162 height 14
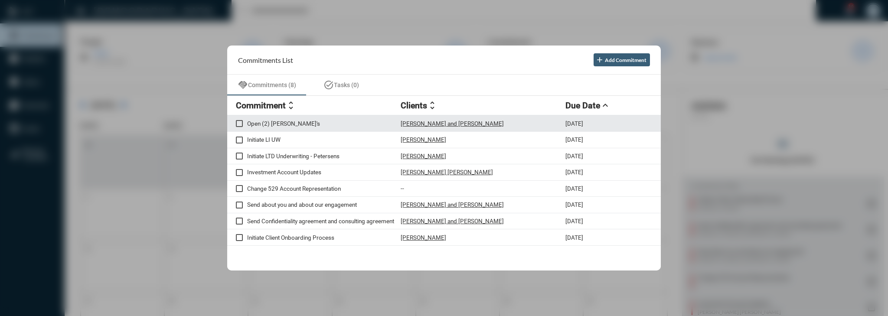
click at [291, 125] on p "Open (2) [PERSON_NAME]'s" at bounding box center [323, 123] width 153 height 7
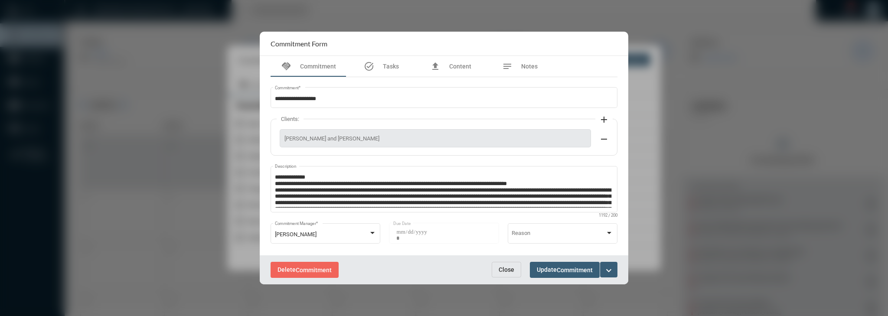
click at [606, 271] on mat-icon "expand_more" at bounding box center [608, 270] width 10 height 10
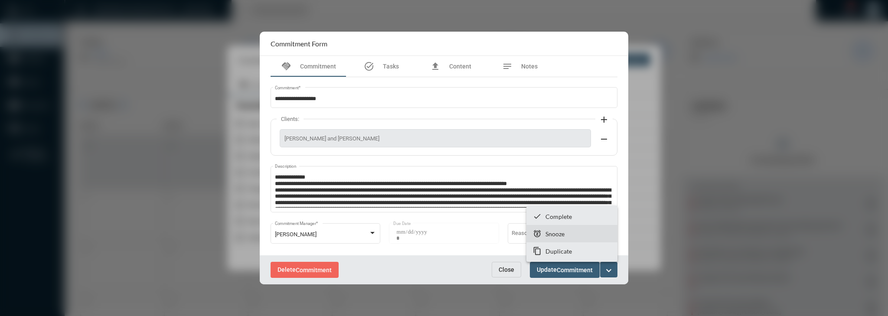
click at [585, 235] on section "snooze Snooze" at bounding box center [571, 233] width 91 height 17
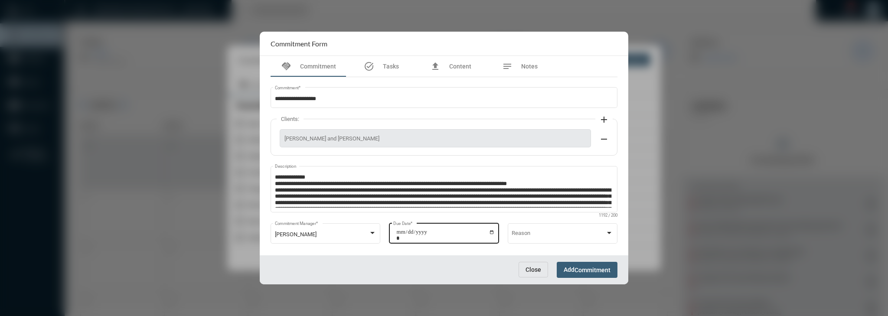
click at [489, 230] on input "**********" at bounding box center [445, 235] width 98 height 12
type input "**********"
click at [590, 271] on span "Commitment" at bounding box center [592, 270] width 36 height 7
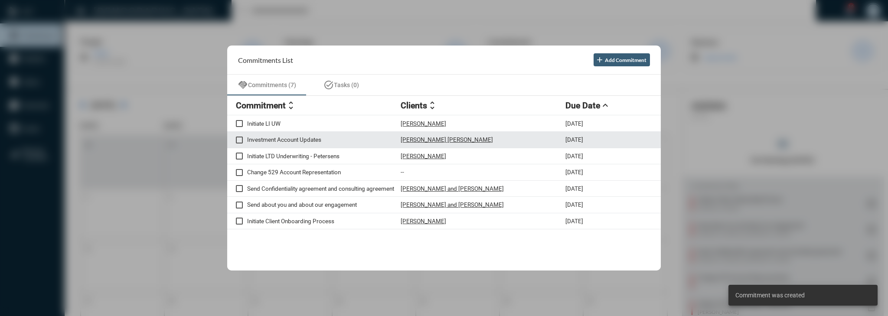
click at [285, 136] on div "Investment Account Updates" at bounding box center [318, 139] width 165 height 7
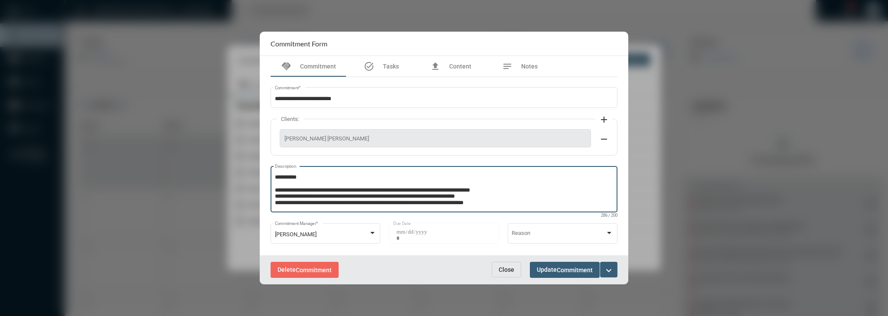
click at [326, 191] on textarea "**********" at bounding box center [444, 190] width 339 height 34
click at [413, 198] on textarea "**********" at bounding box center [444, 190] width 339 height 34
click at [517, 276] on button "Close" at bounding box center [506, 270] width 29 height 16
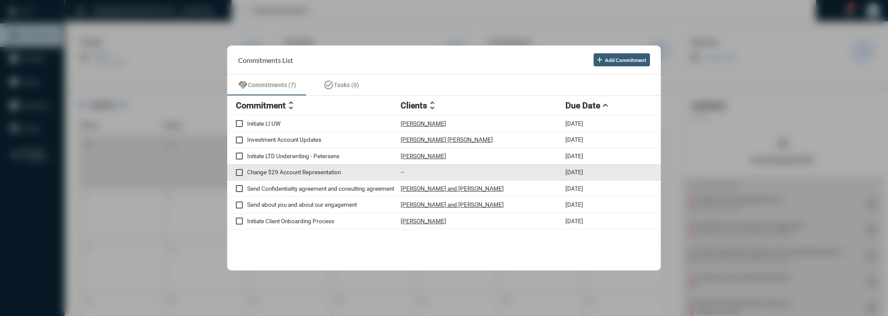
click at [297, 171] on p "Change 529 Account Representation" at bounding box center [323, 172] width 153 height 7
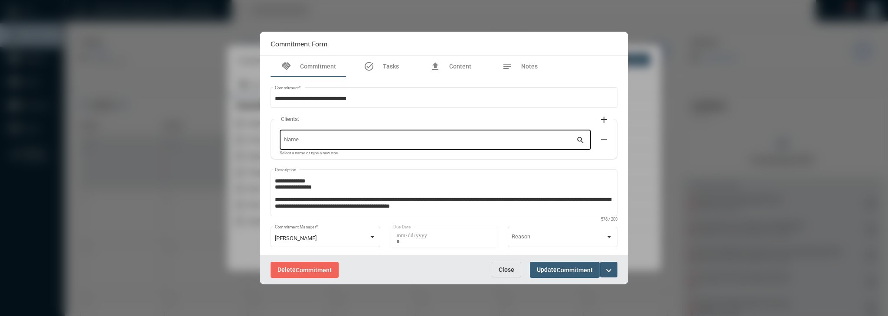
click at [402, 136] on div "Name" at bounding box center [430, 139] width 293 height 22
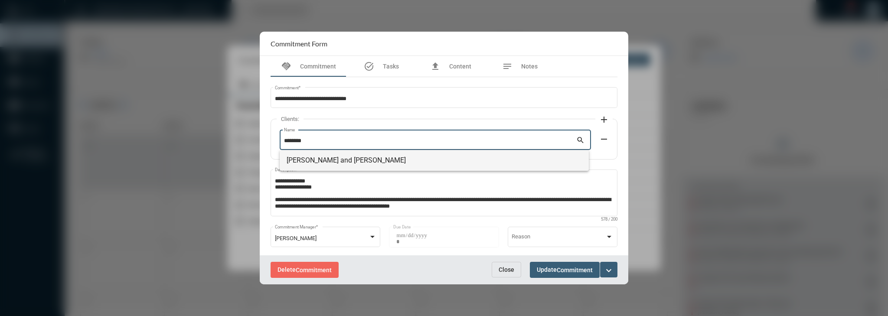
click at [342, 163] on span "[PERSON_NAME] and [PERSON_NAME]" at bounding box center [435, 160] width 296 height 21
type input "**********"
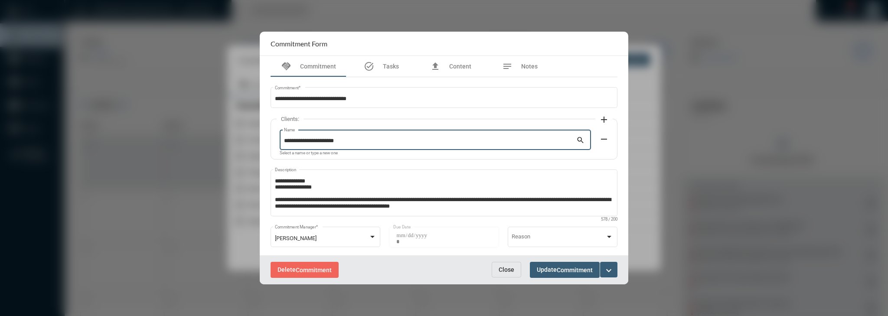
click at [610, 273] on mat-icon "expand_more" at bounding box center [608, 270] width 10 height 10
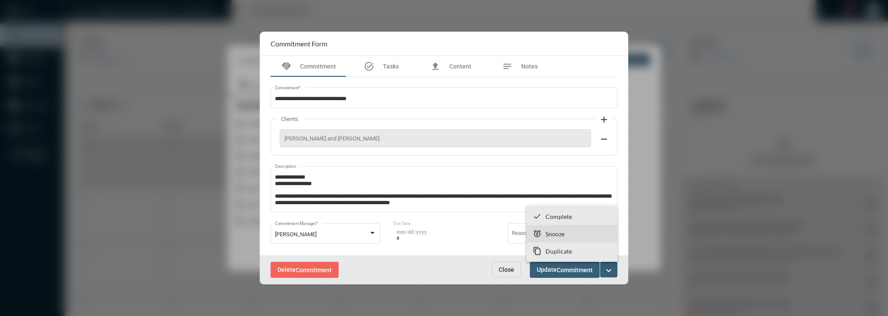
click at [580, 234] on section "snooze Snooze" at bounding box center [571, 233] width 91 height 17
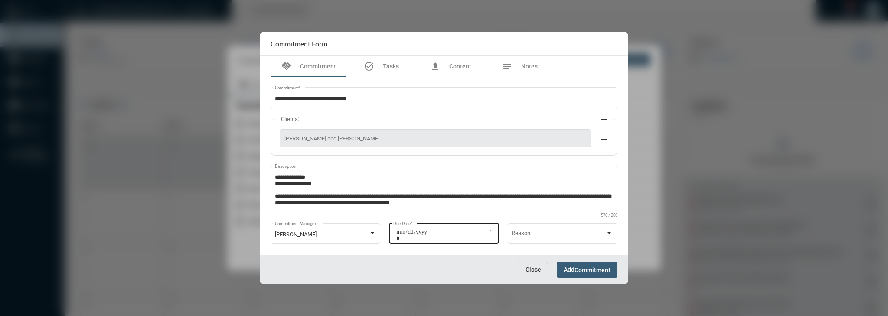
click at [488, 232] on input "**********" at bounding box center [445, 235] width 98 height 12
type input "**********"
click at [572, 273] on button "Add Commitment" at bounding box center [587, 270] width 61 height 16
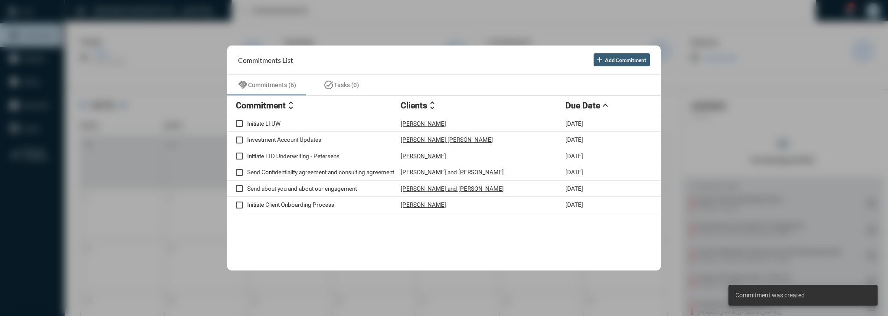
click at [271, 107] on h2 "Commitment" at bounding box center [261, 106] width 50 height 10
